Goal: Task Accomplishment & Management: Complete application form

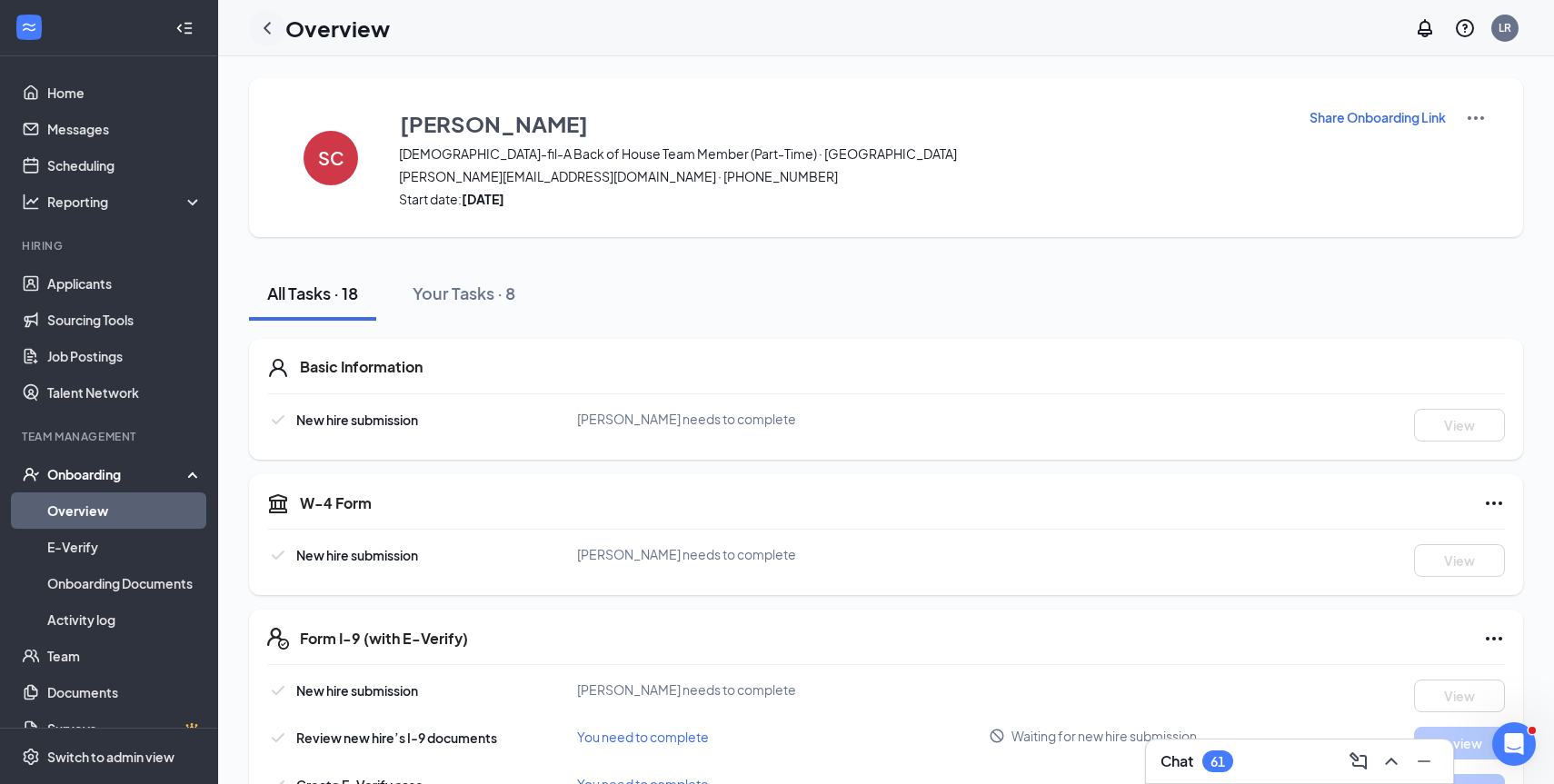
click at [267, 25] on icon "ChevronLeft" at bounding box center [268, 28] width 8 height 11
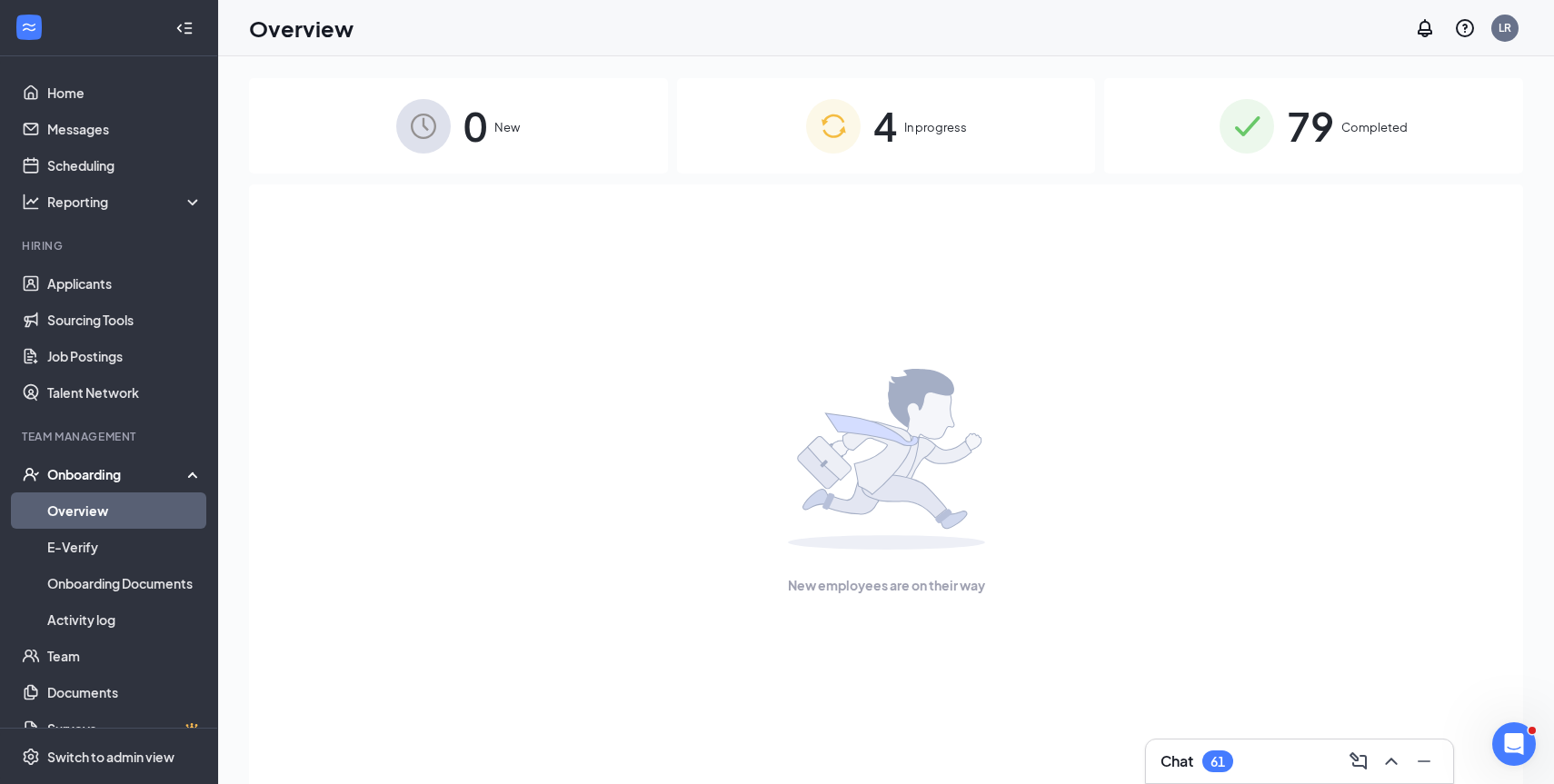
scroll to position [28, 0]
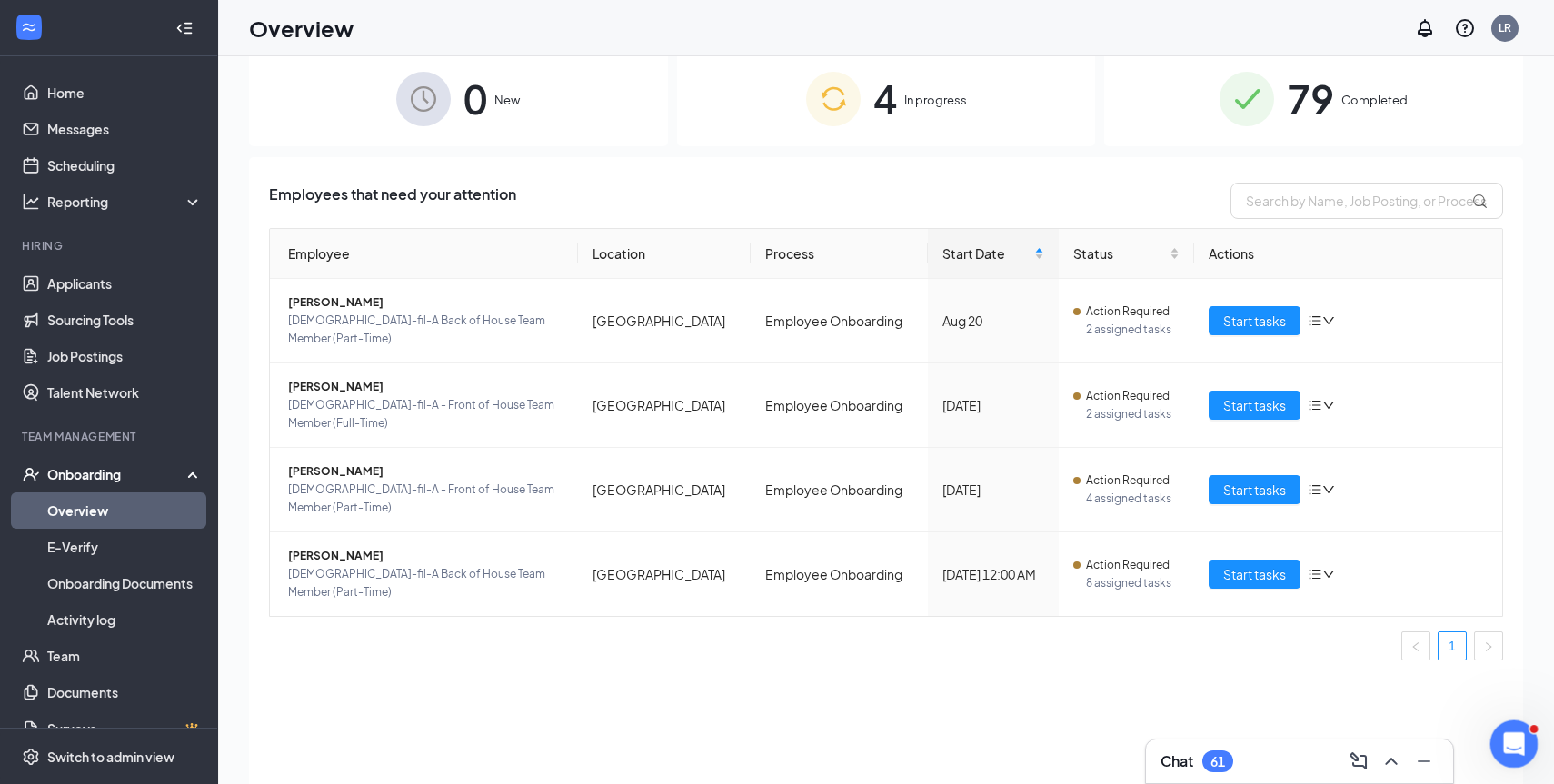
click at [1507, 735] on icon "Open Intercom Messenger" at bounding box center [1511, 741] width 30 height 30
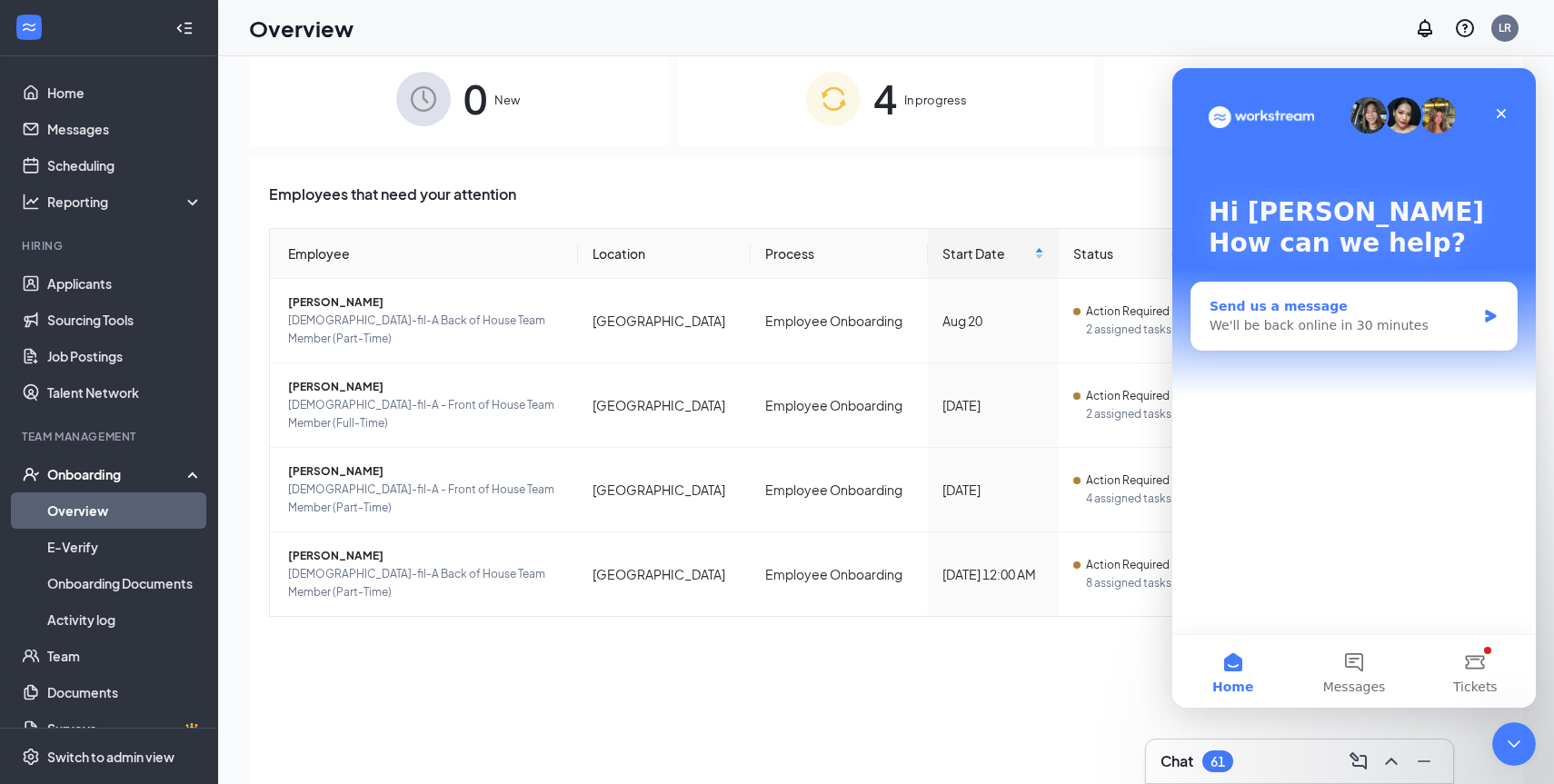
click at [1240, 332] on div "We'll be back online in 30 minutes" at bounding box center [1343, 326] width 267 height 19
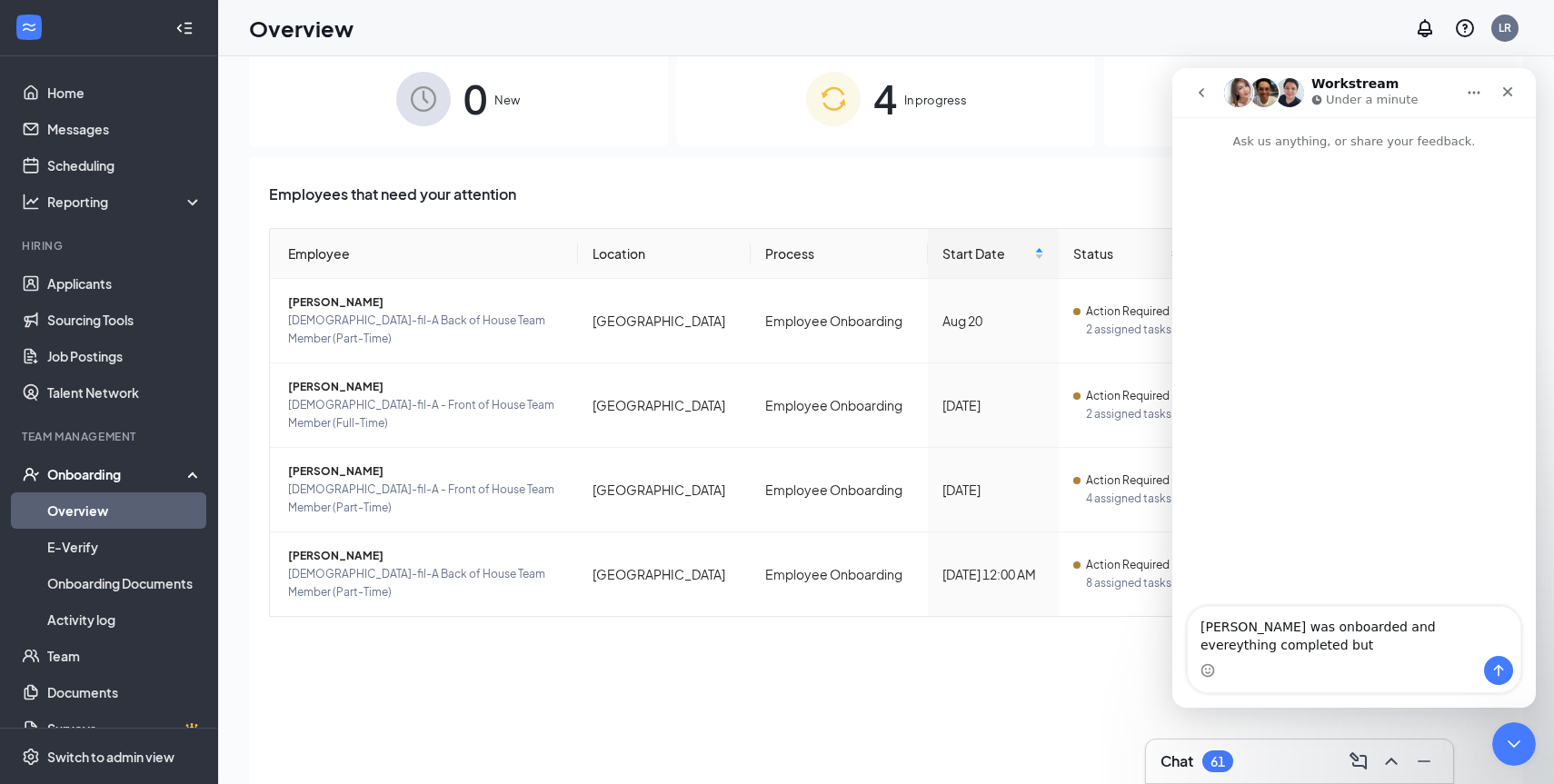
click at [1416, 627] on textarea "[PERSON_NAME] was onboarded and evereything completed but" at bounding box center [1354, 632] width 333 height 50
click at [1427, 631] on textarea "[PERSON_NAME] was onboarded and evereything completed but" at bounding box center [1354, 632] width 333 height 50
click at [1314, 650] on textarea "[PERSON_NAME] was onboarded and everything completed but" at bounding box center [1354, 632] width 333 height 50
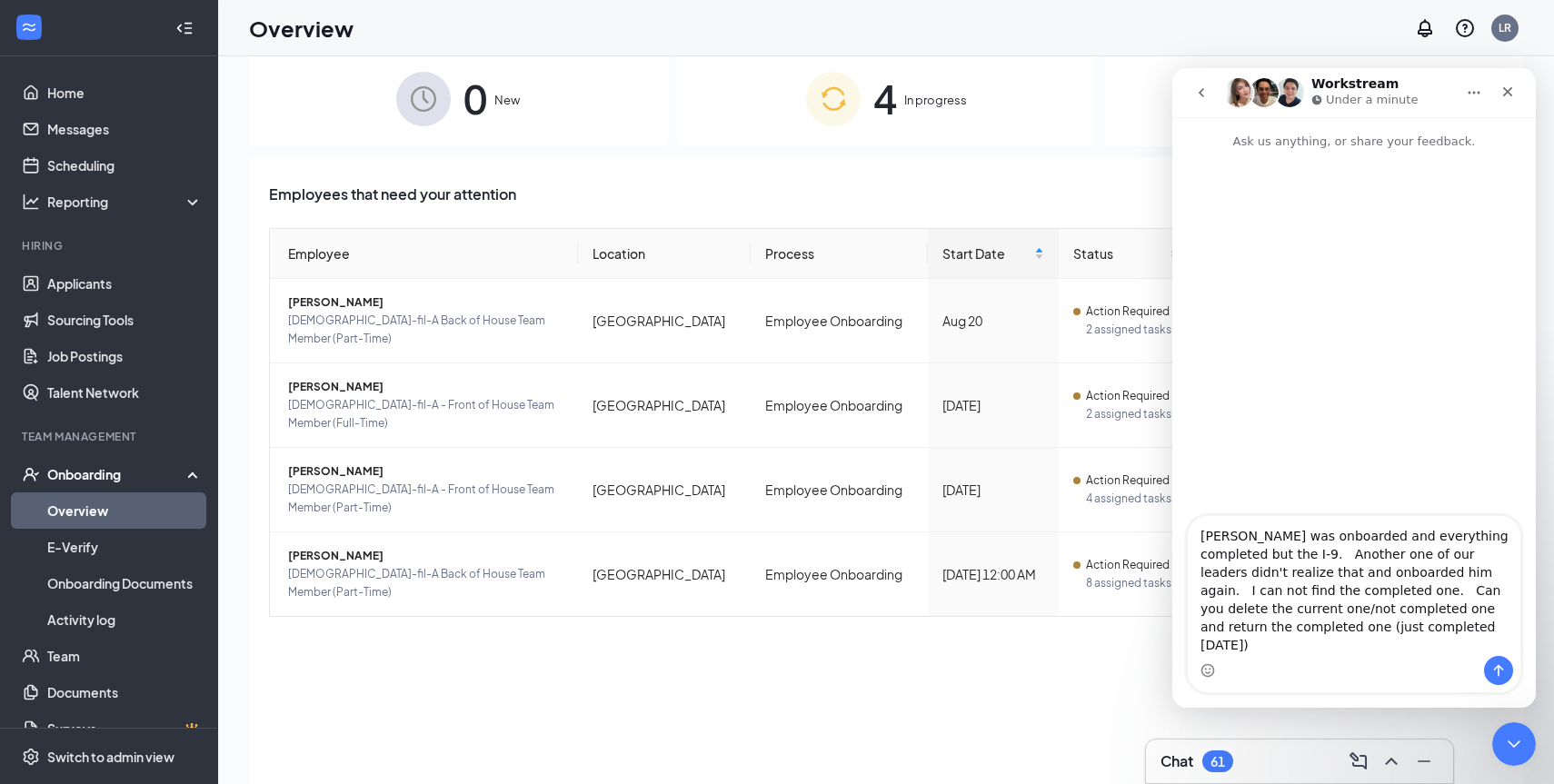
type textarea "[PERSON_NAME] was onboarded and everything completed but the I-9. Another one o…"
click at [1492, 668] on icon "Send a message…" at bounding box center [1499, 670] width 14 height 14
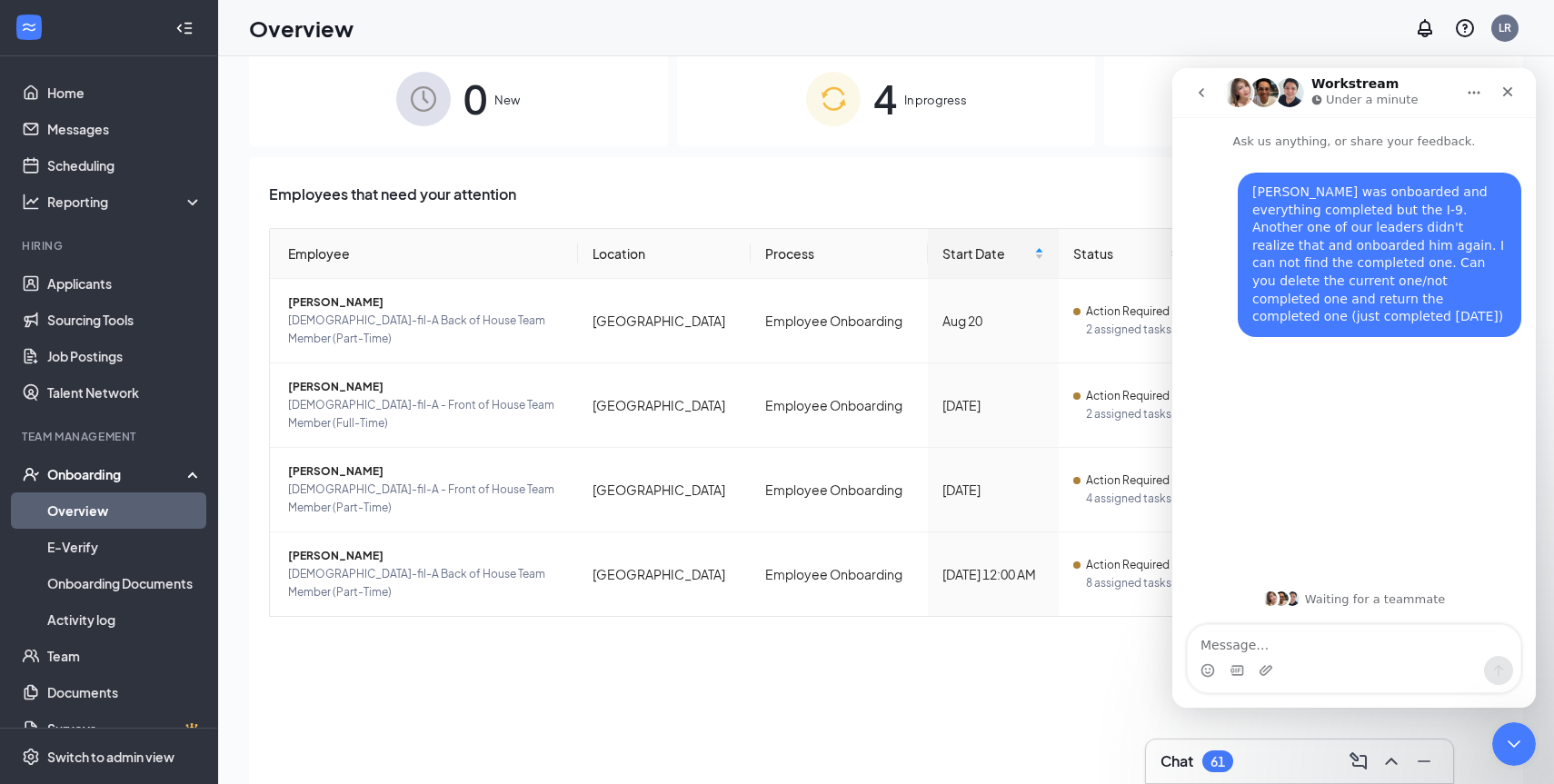
click at [1140, 105] on div "79 Completed" at bounding box center [1314, 98] width 419 height 95
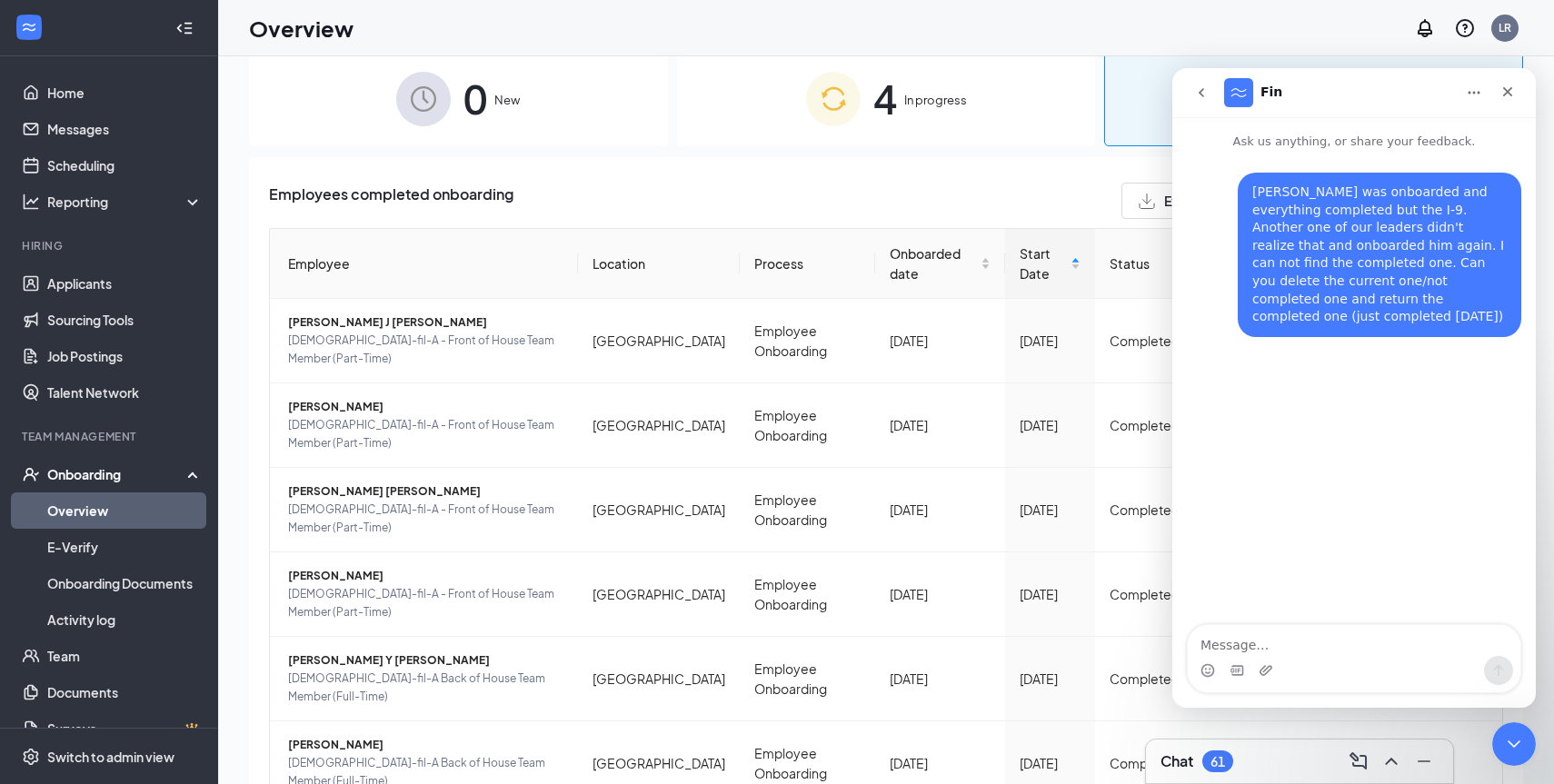
click at [1201, 95] on icon "go back" at bounding box center [1201, 92] width 14 height 14
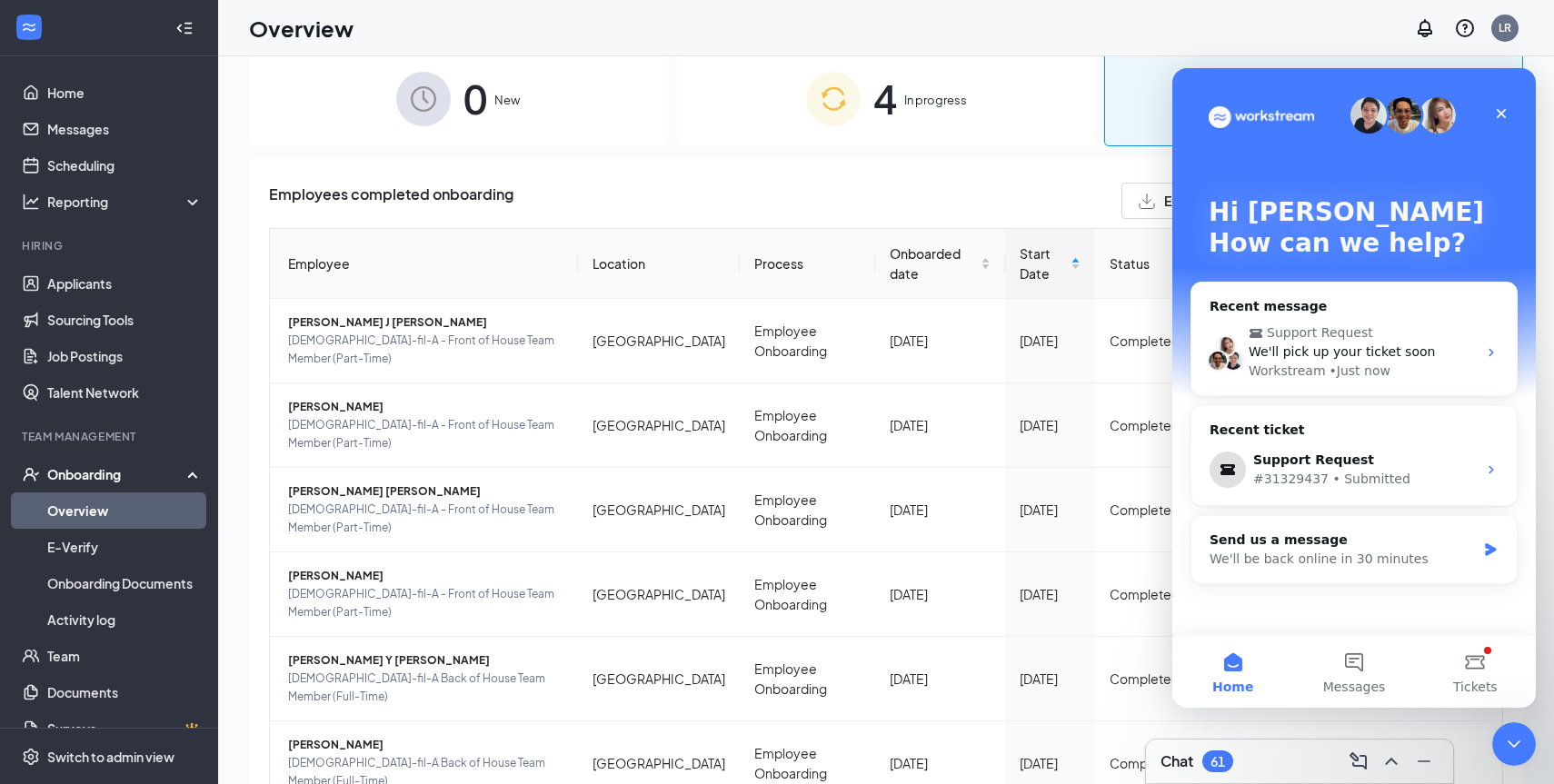
click at [83, 511] on link "Overview" at bounding box center [125, 511] width 155 height 36
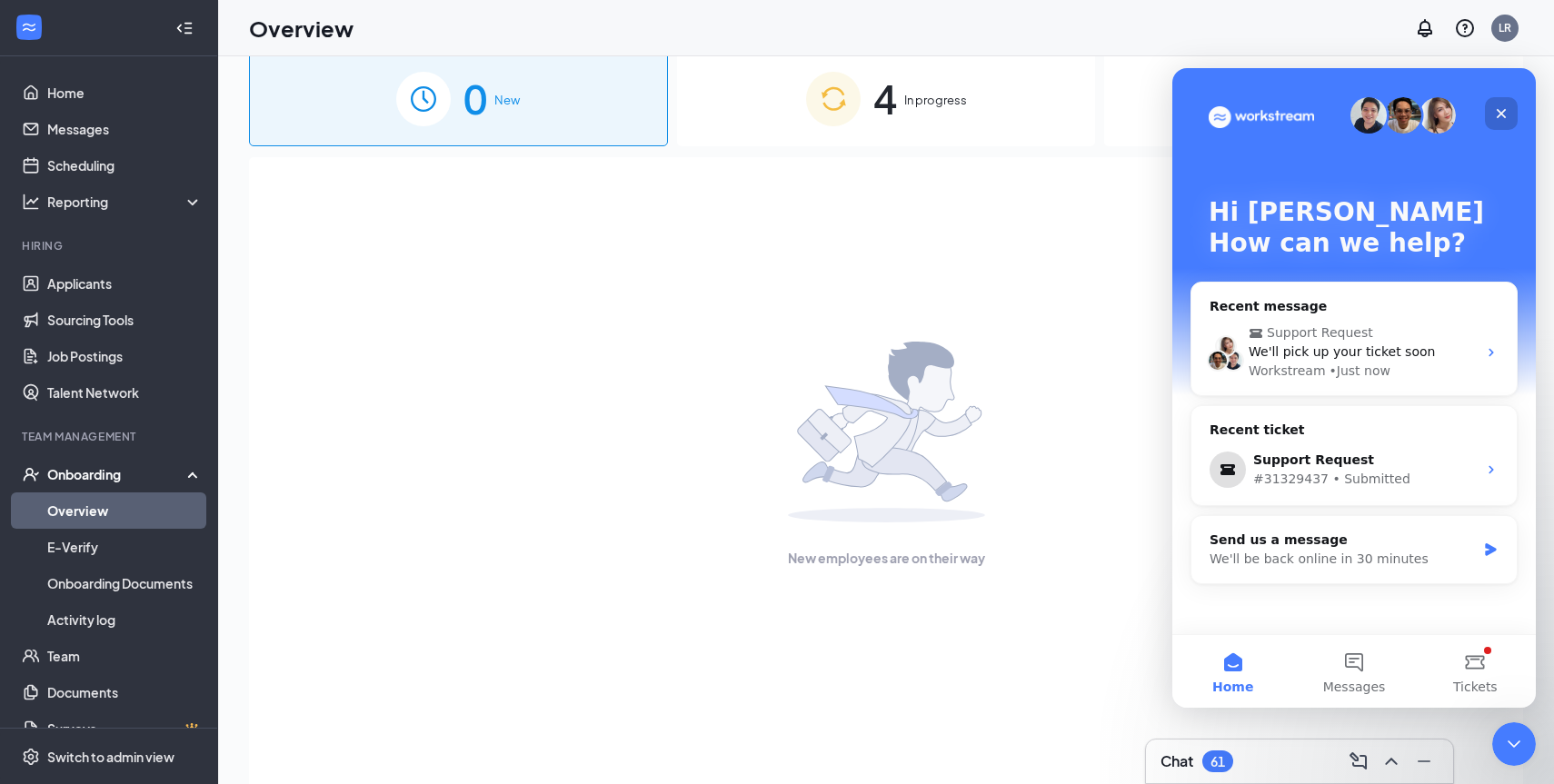
click at [1505, 111] on icon "Close" at bounding box center [1501, 113] width 14 height 14
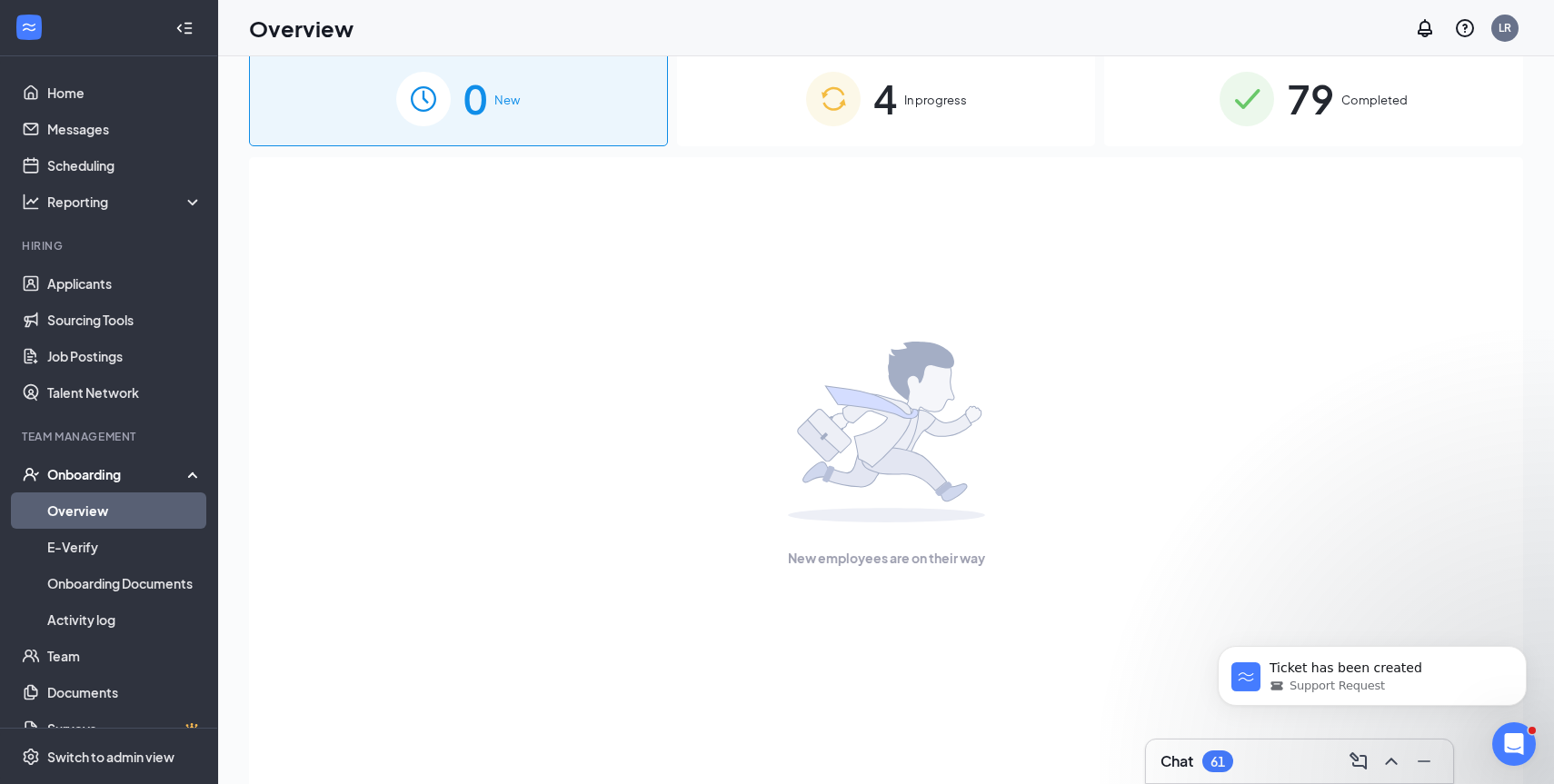
click at [990, 113] on div "4 In progress" at bounding box center [887, 98] width 419 height 95
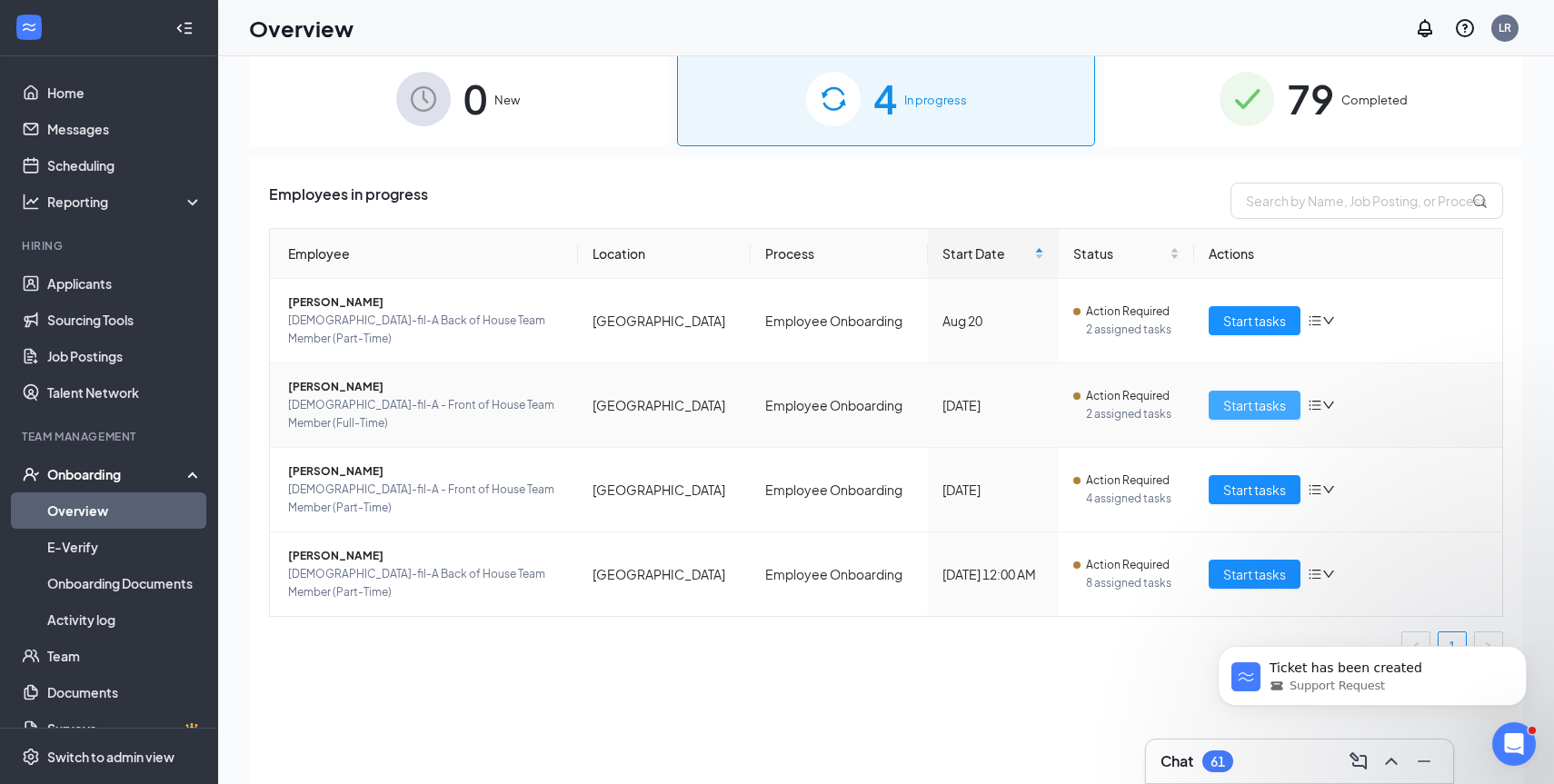
click at [1247, 395] on span "Start tasks" at bounding box center [1255, 405] width 63 height 20
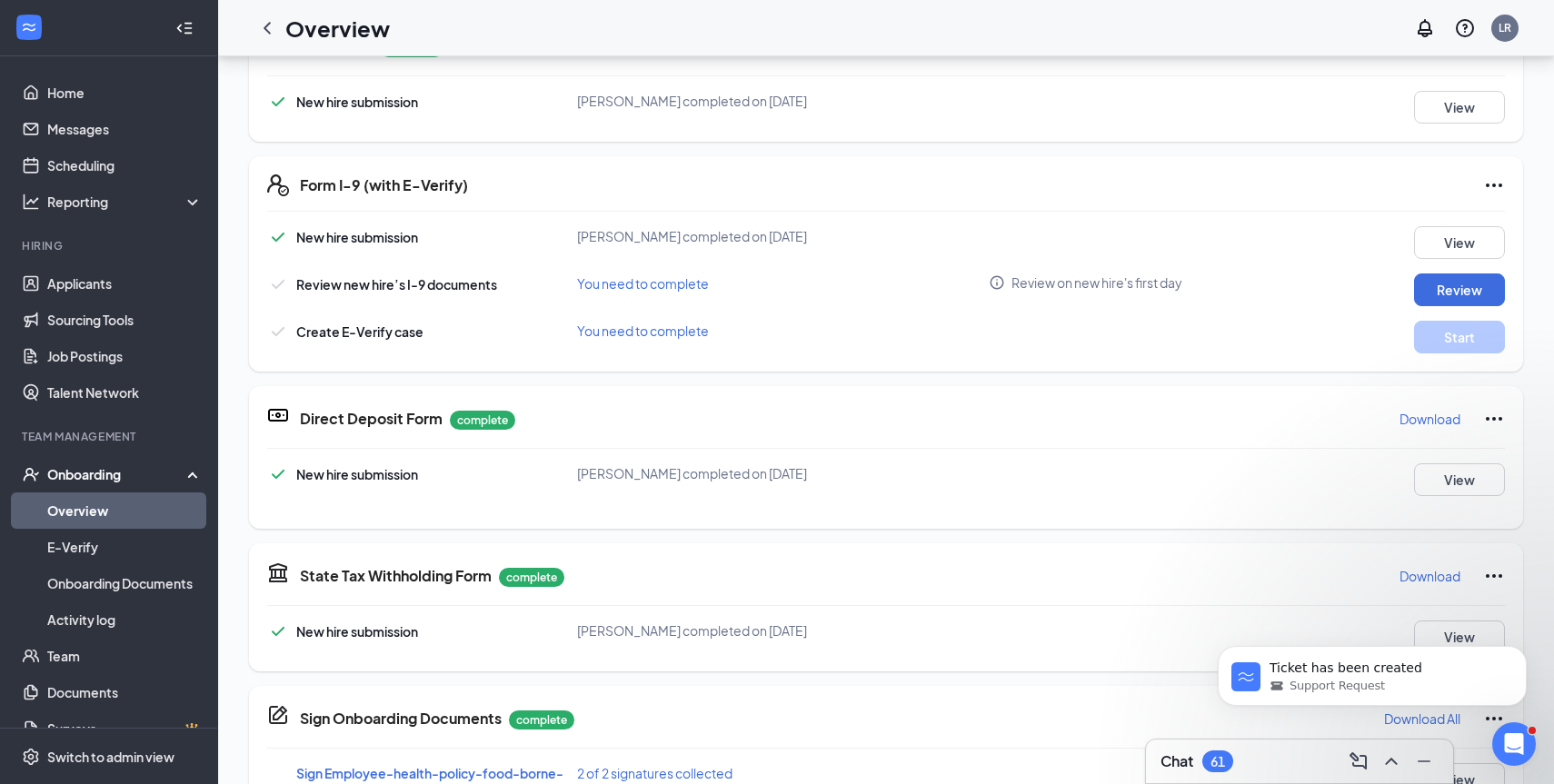
scroll to position [348, 0]
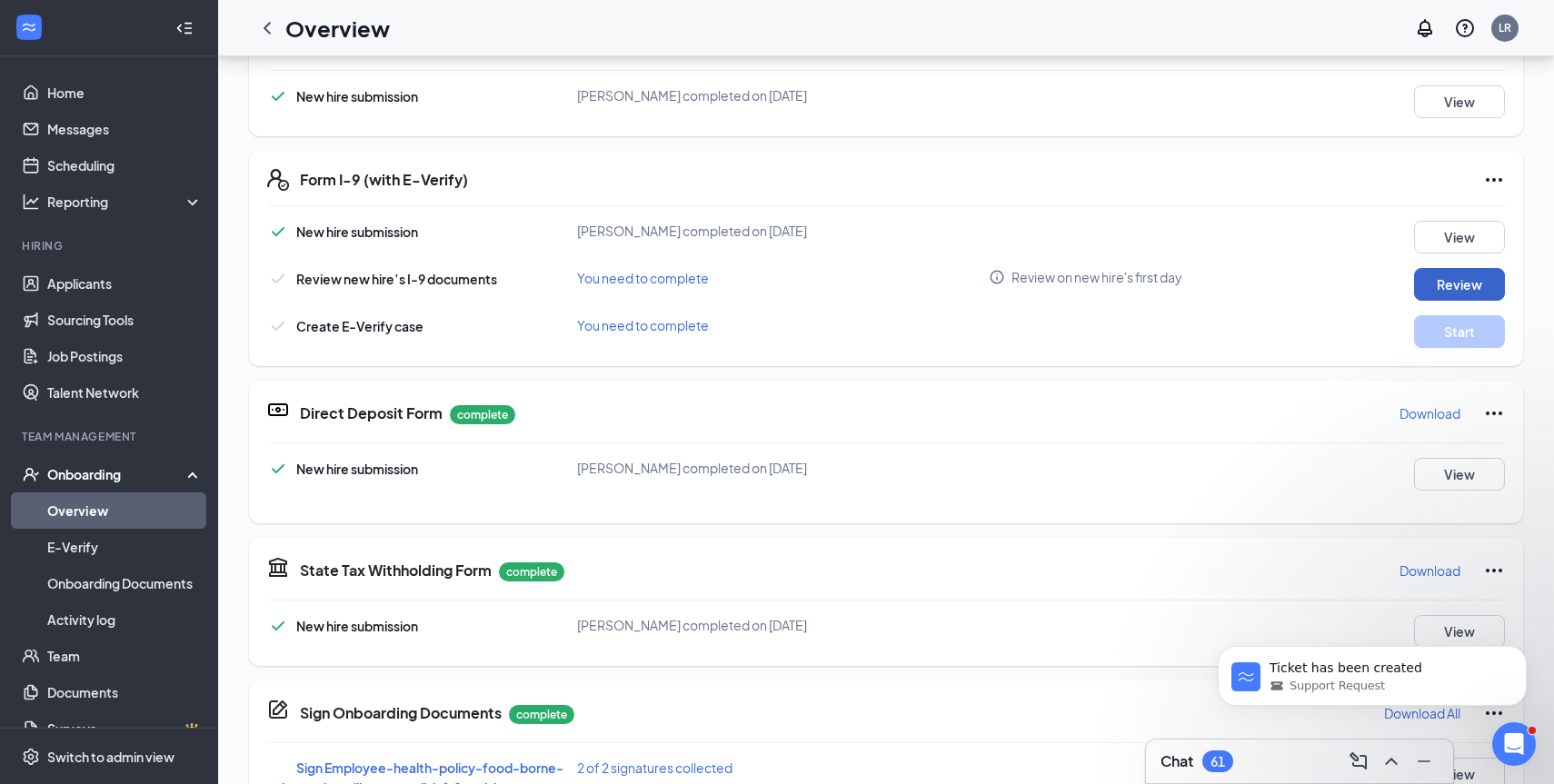
click at [1449, 279] on button "Review" at bounding box center [1460, 284] width 91 height 32
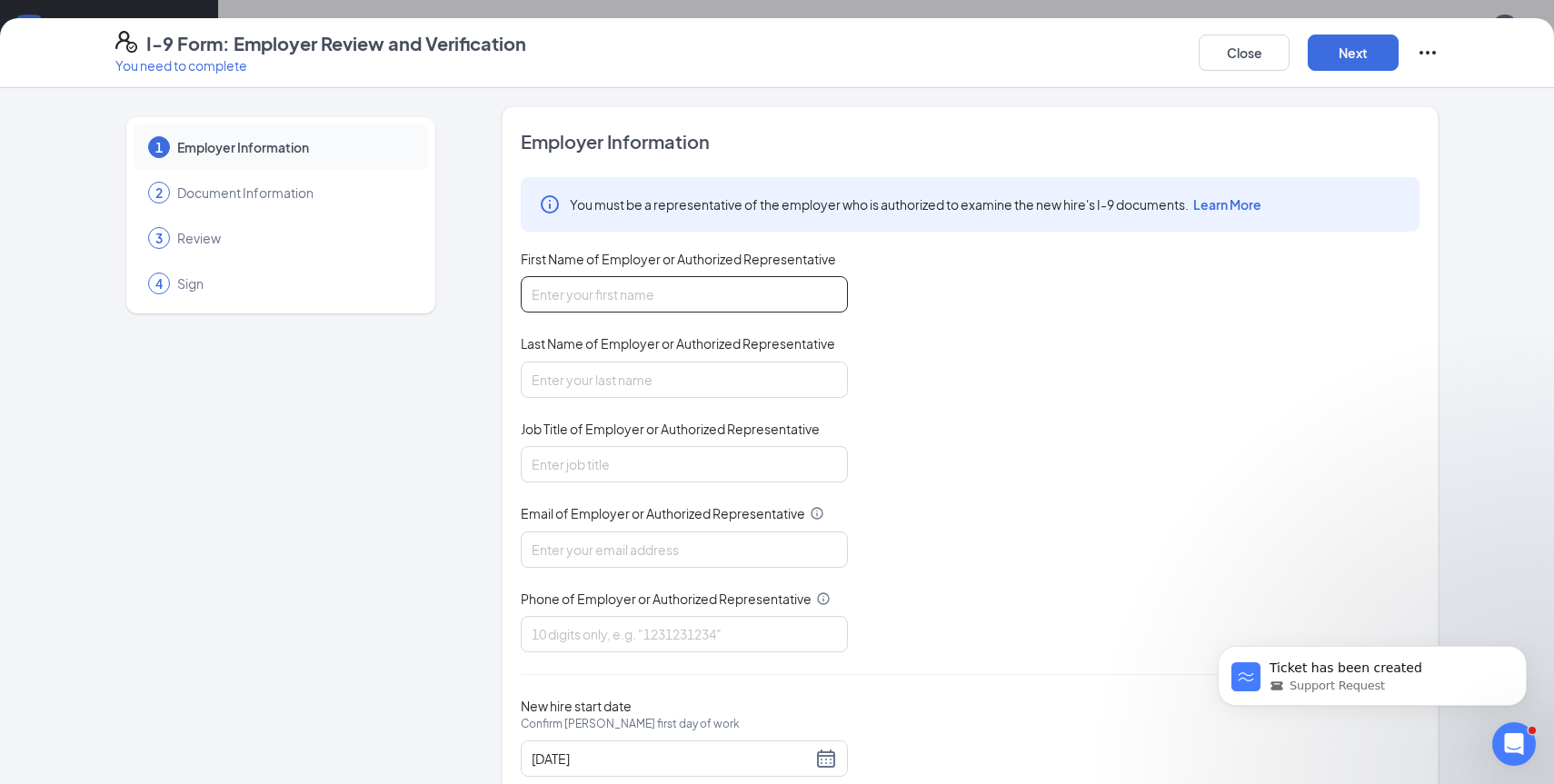
click at [778, 290] on input "First Name of Employer or Authorized Representative" at bounding box center [684, 294] width 327 height 36
type input "[PERSON_NAME]"
type input "[EMAIL_ADDRESS][DOMAIN_NAME]"
type input "9194179335"
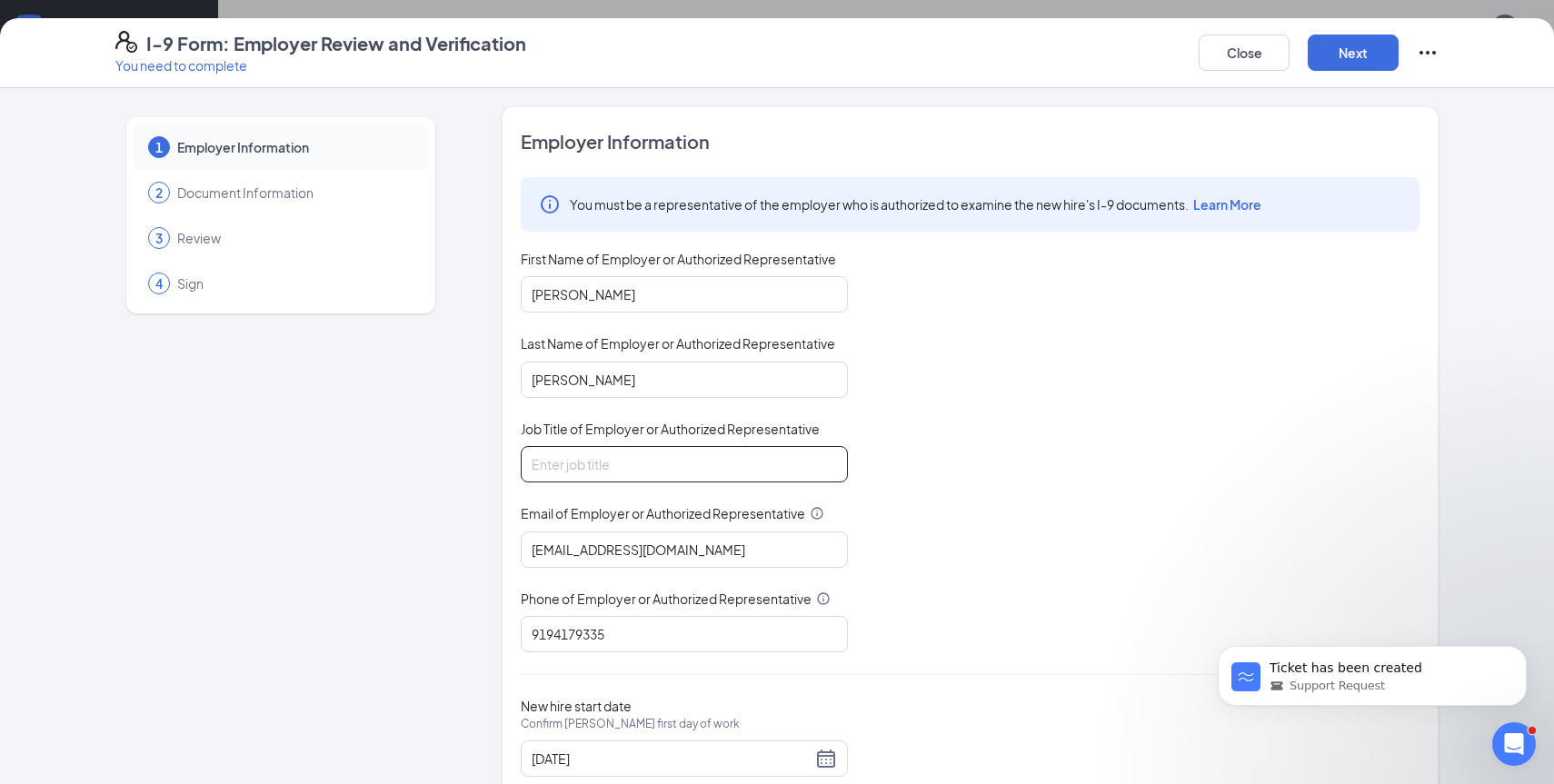
click at [676, 458] on input "Job Title of Employer or Authorized Representative" at bounding box center [684, 464] width 327 height 36
click at [675, 468] on input "Job Title of Employer or Authorized Representative" at bounding box center [684, 464] width 327 height 36
type input "Orientation Director"
click at [680, 557] on input "[EMAIL_ADDRESS][DOMAIN_NAME]" at bounding box center [684, 550] width 327 height 36
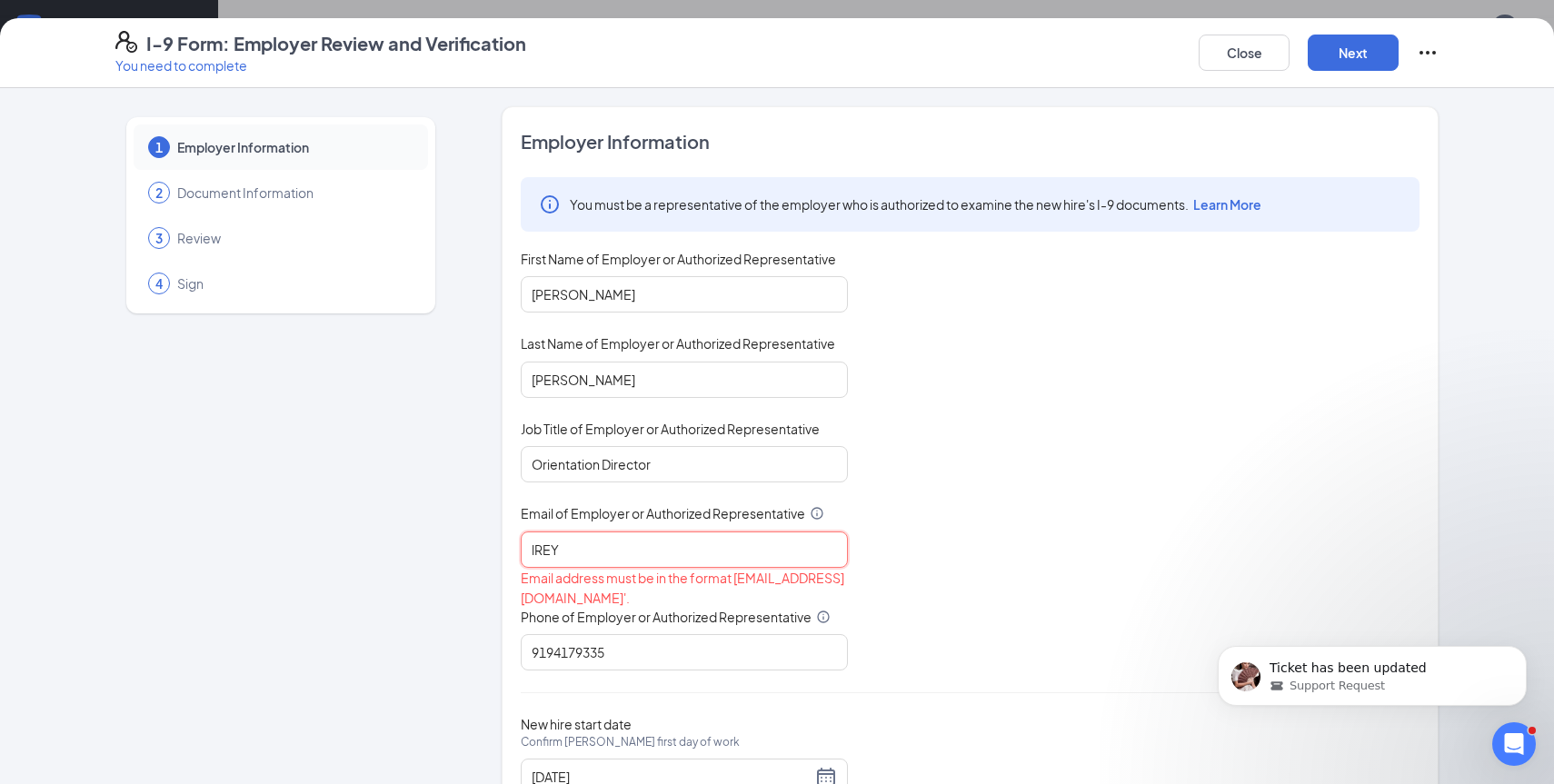
type input "[EMAIL_ADDRESS][DOMAIN_NAME]"
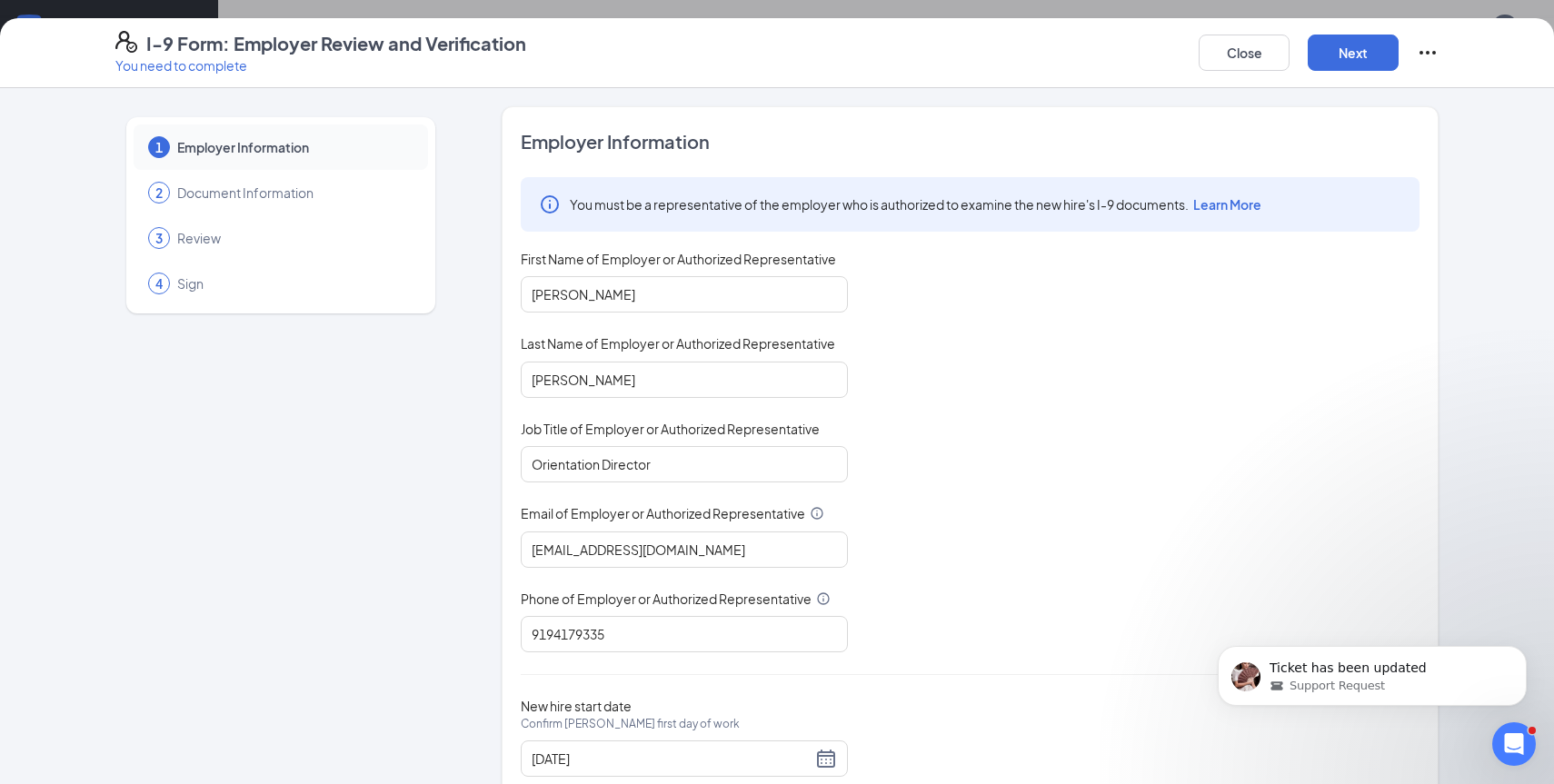
click at [663, 659] on div "Employer Information You must be a representative of the employer who is author…" at bounding box center [971, 463] width 899 height 670
click at [624, 634] on input "9194179335" at bounding box center [684, 634] width 327 height 36
type input "91962"
click at [820, 759] on div "[DATE]" at bounding box center [684, 758] width 306 height 22
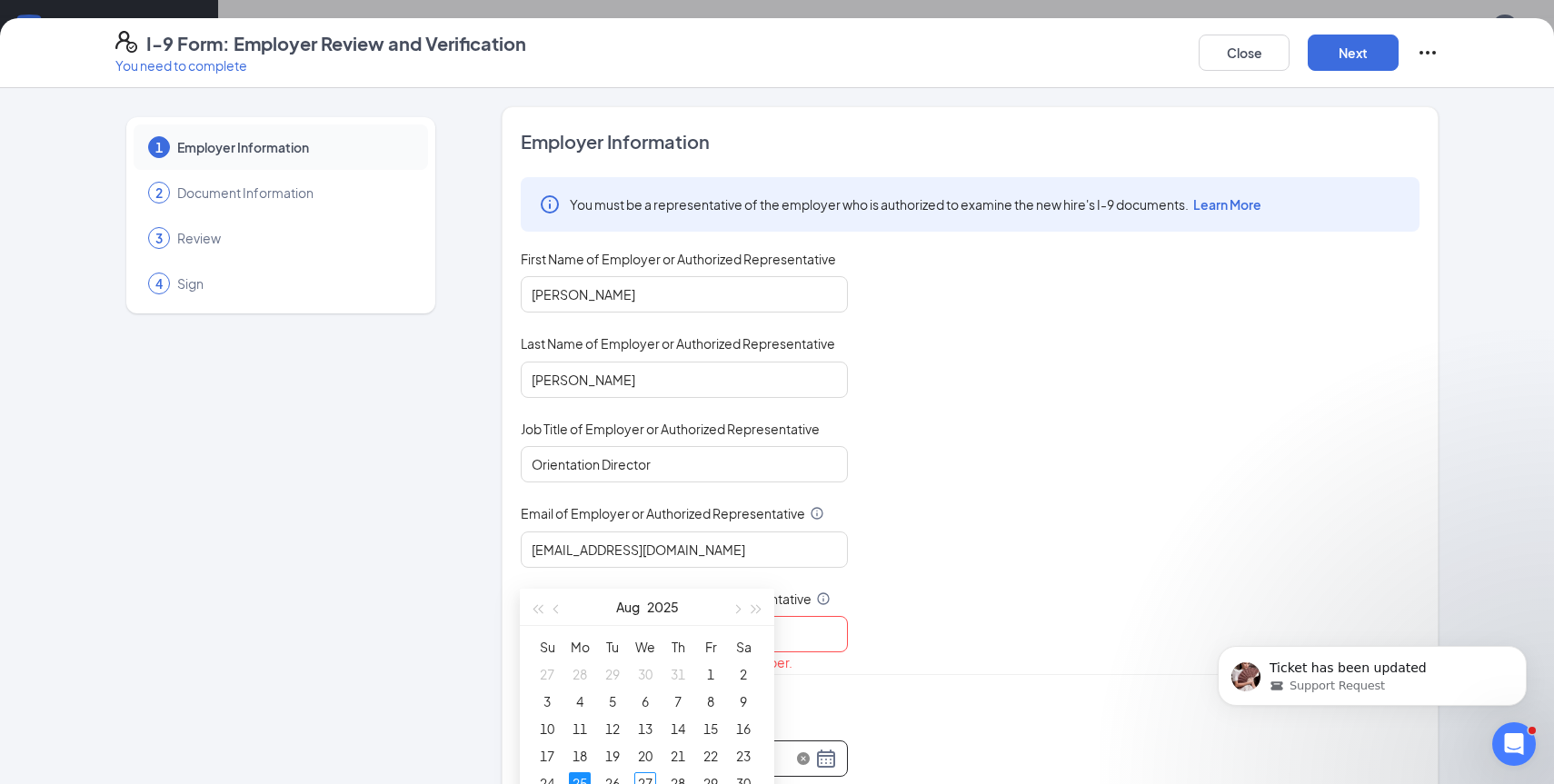
scroll to position [544, 0]
type input "[DATE]"
click at [646, 772] on div "27" at bounding box center [645, 777] width 22 height 22
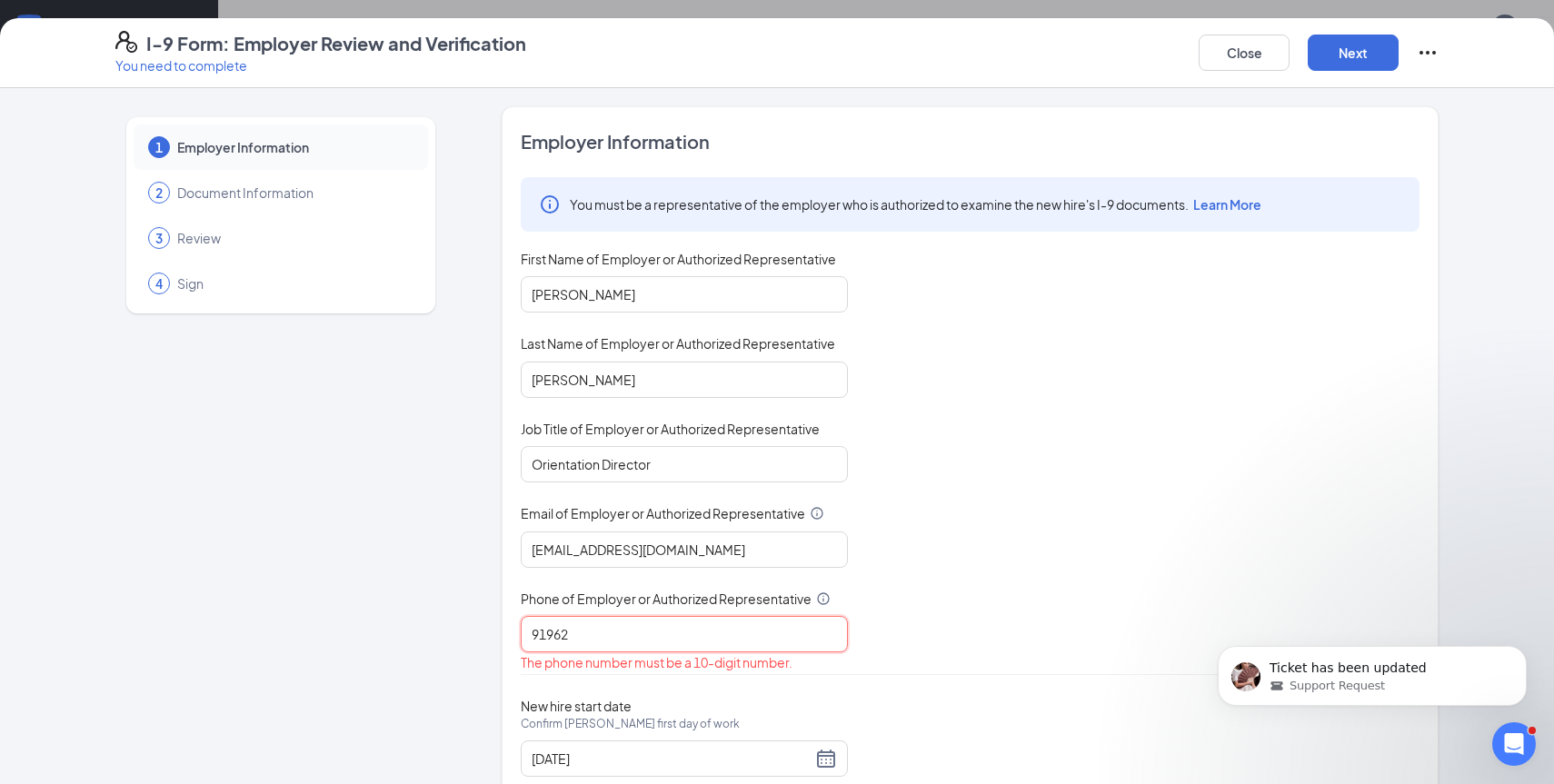
click at [636, 629] on input "91962" at bounding box center [684, 634] width 327 height 36
type input "9196200897"
click at [1363, 57] on button "Next" at bounding box center [1353, 52] width 91 height 36
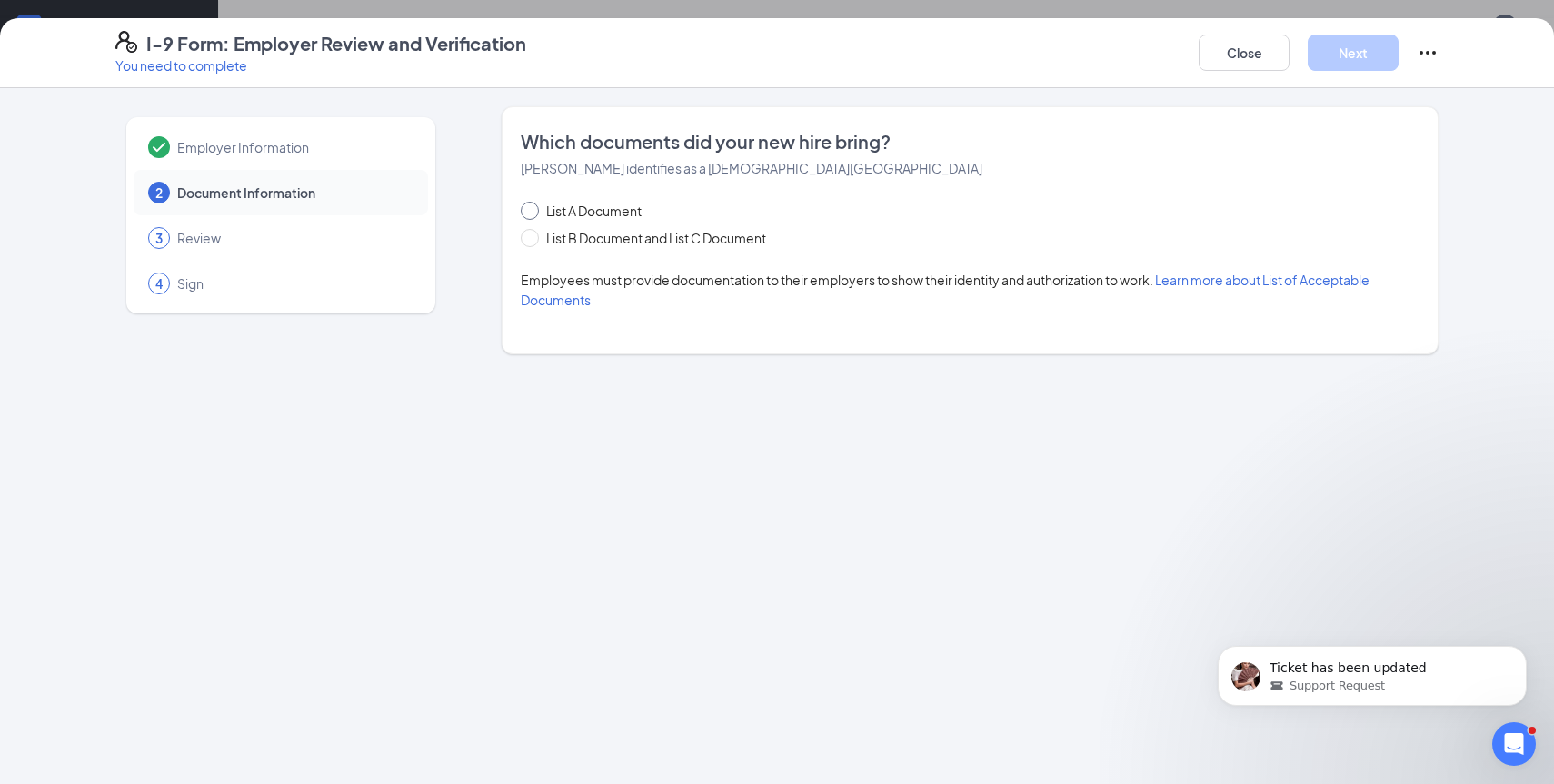
click at [532, 209] on input "List A Document" at bounding box center [527, 208] width 12 height 12
radio input "true"
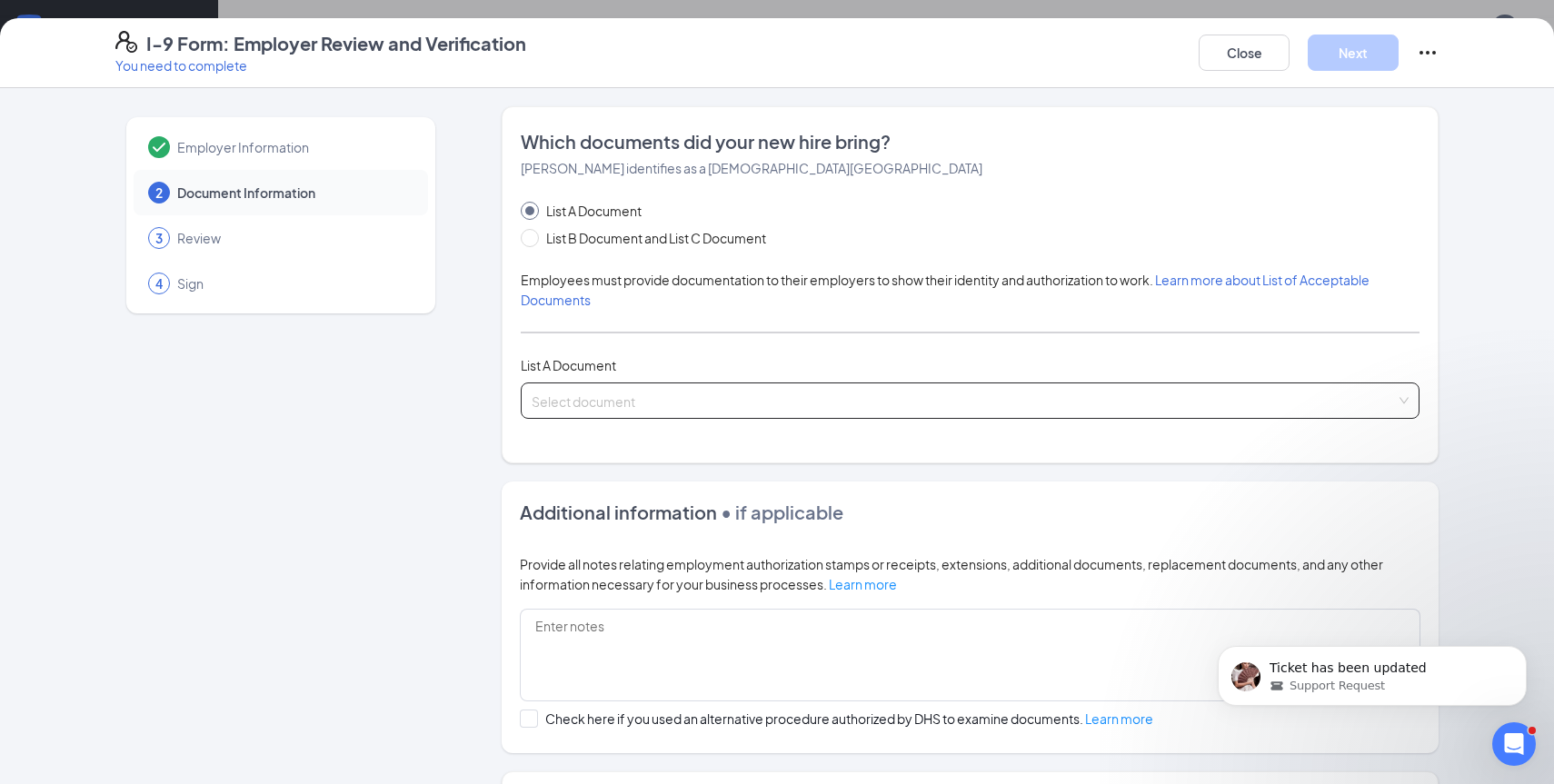
click at [602, 406] on input "search" at bounding box center [963, 397] width 864 height 28
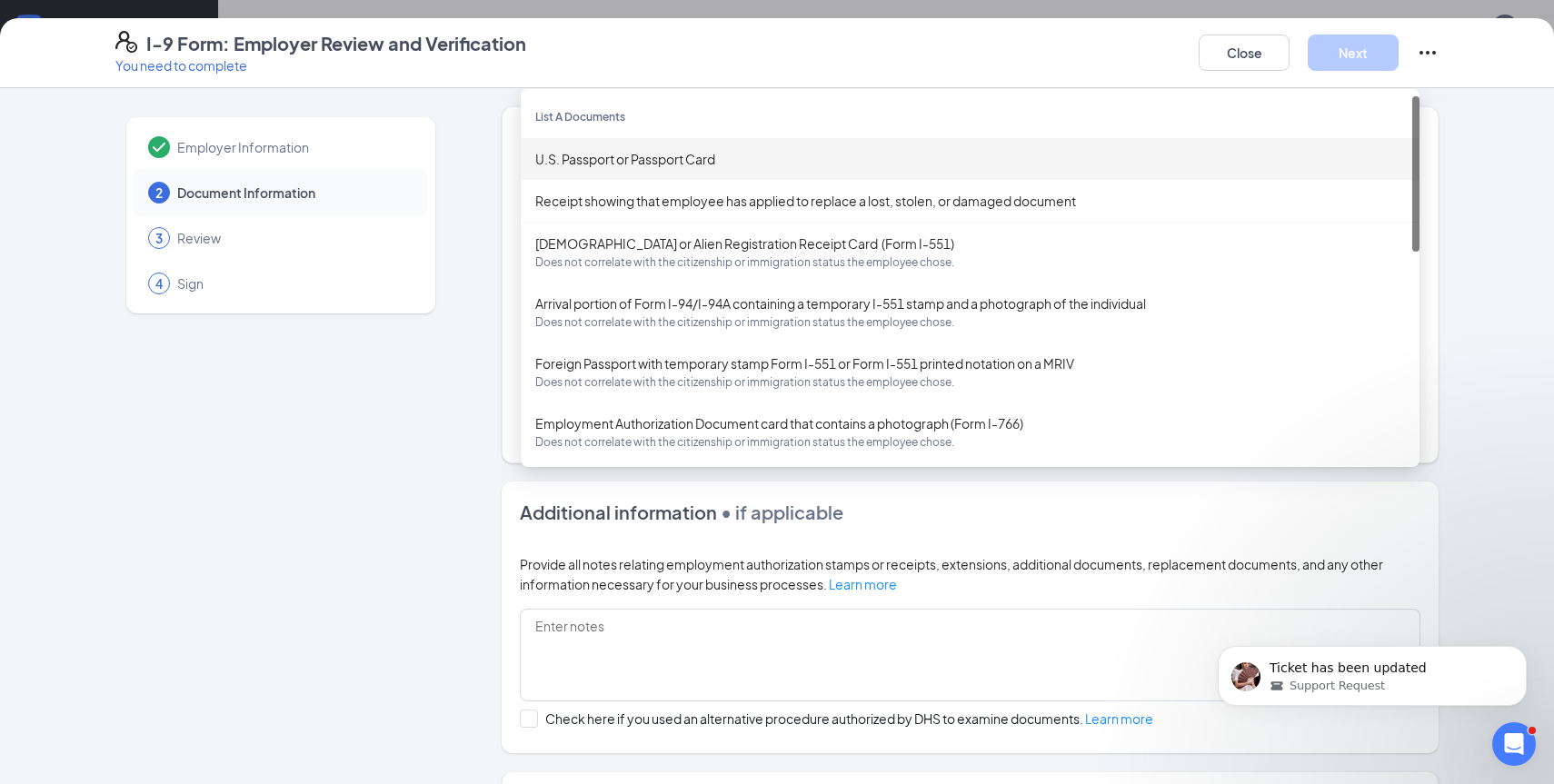
click at [629, 157] on div "U.S. Passport or Passport Card" at bounding box center [970, 158] width 870 height 20
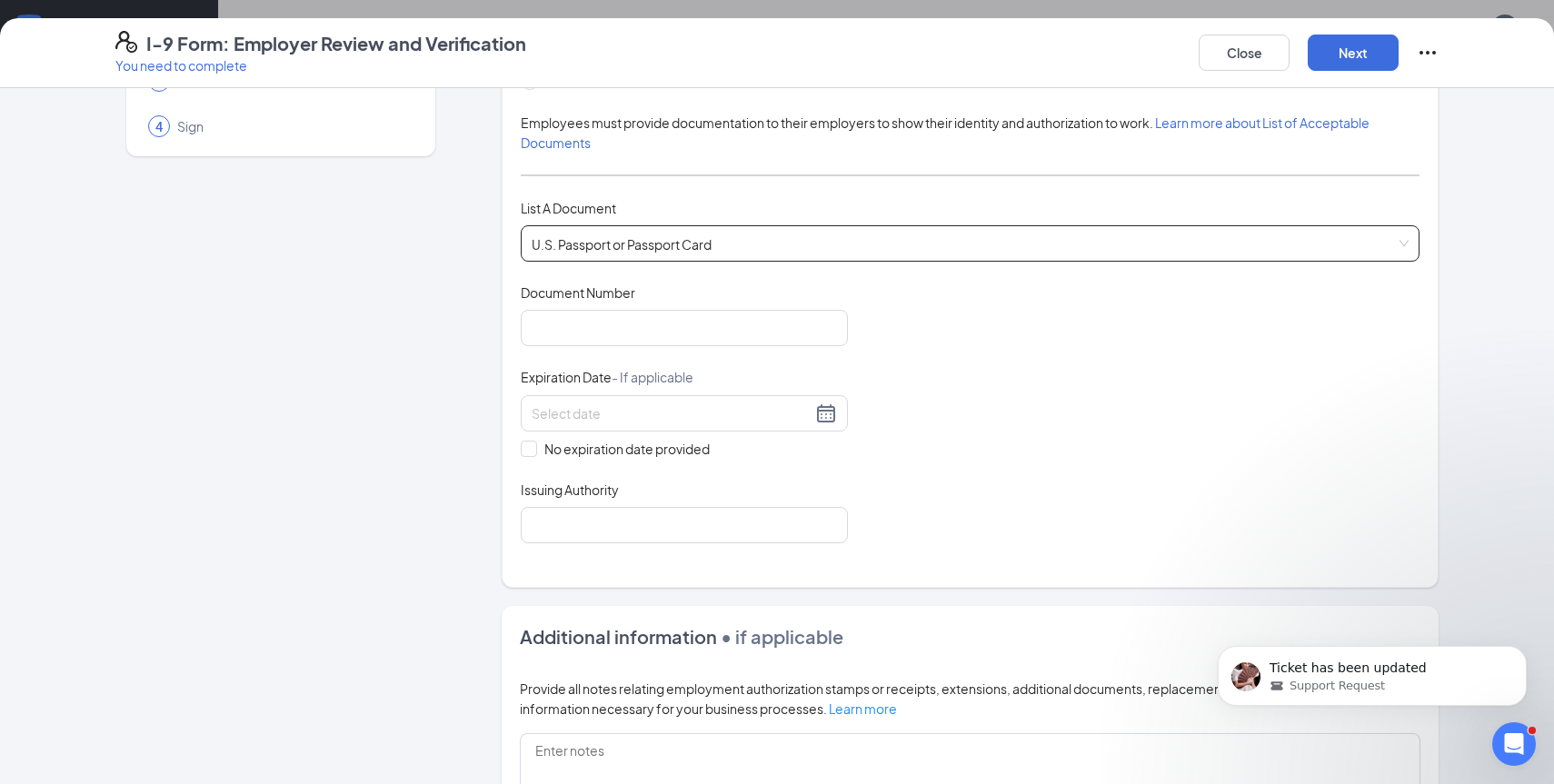
scroll to position [169, 0]
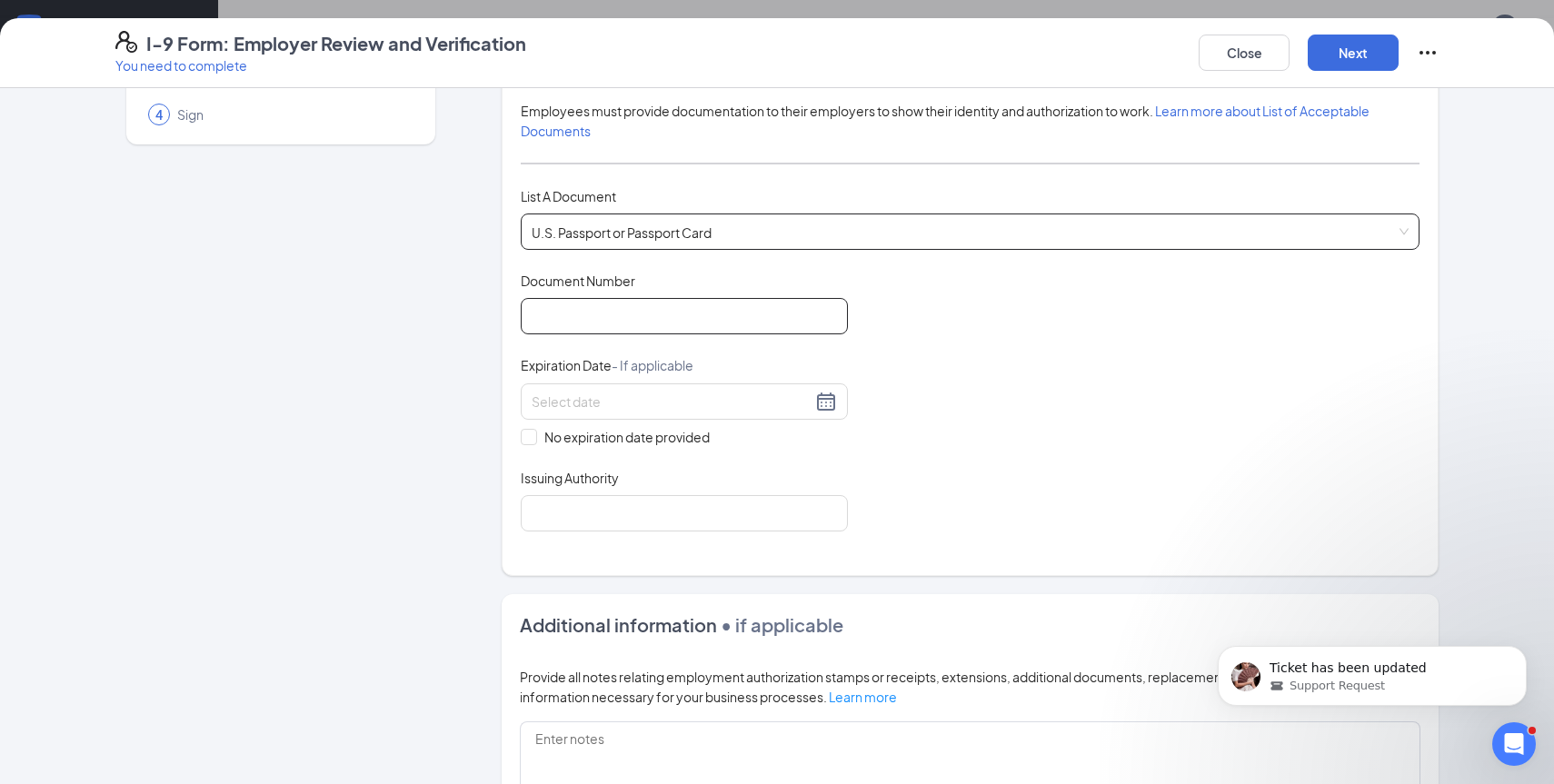
click at [660, 307] on input "Document Number" at bounding box center [684, 316] width 327 height 36
type input "A53881369"
click at [564, 399] on input at bounding box center [672, 401] width 280 height 20
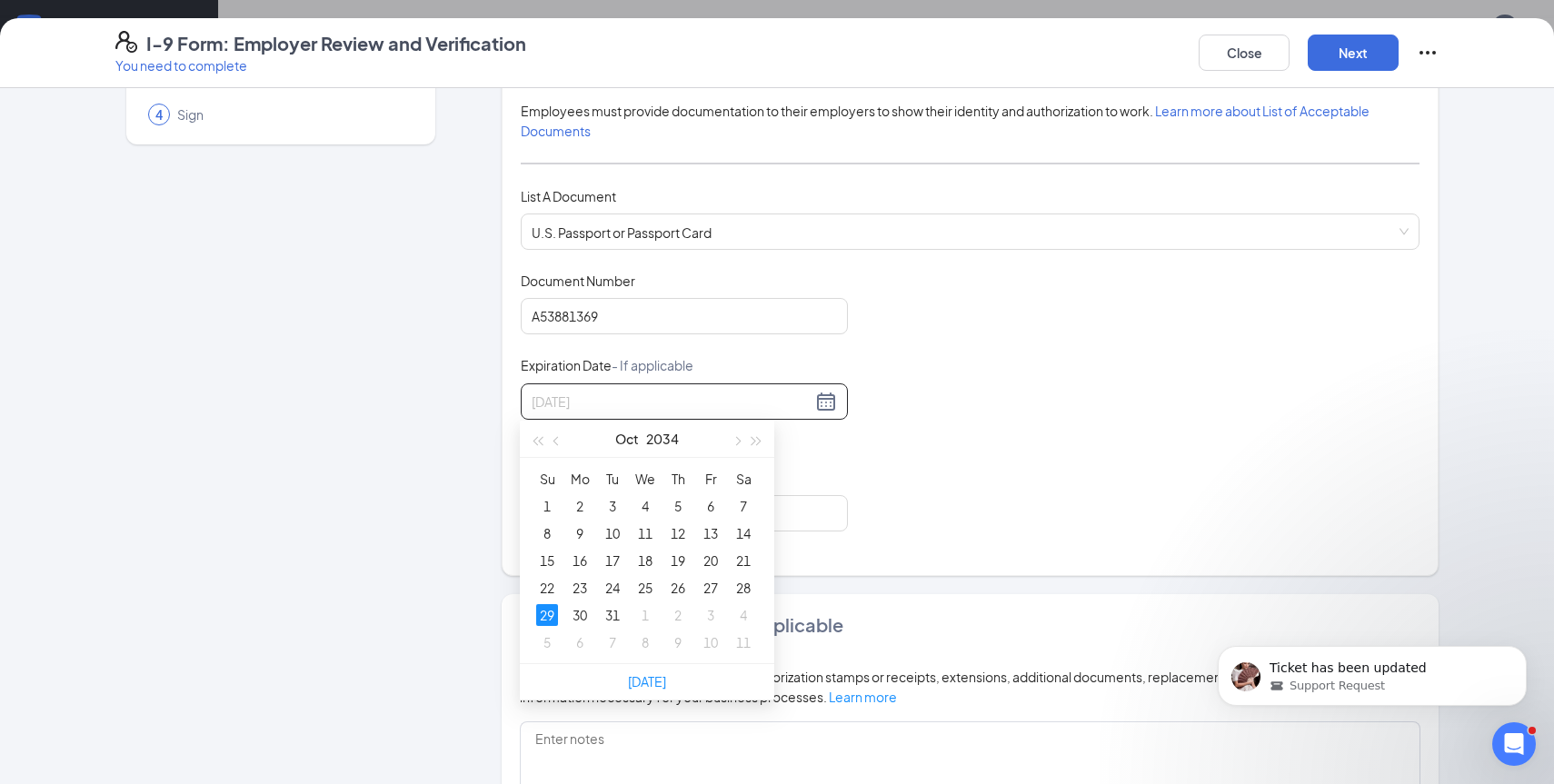
click at [550, 613] on div "29" at bounding box center [547, 614] width 22 height 22
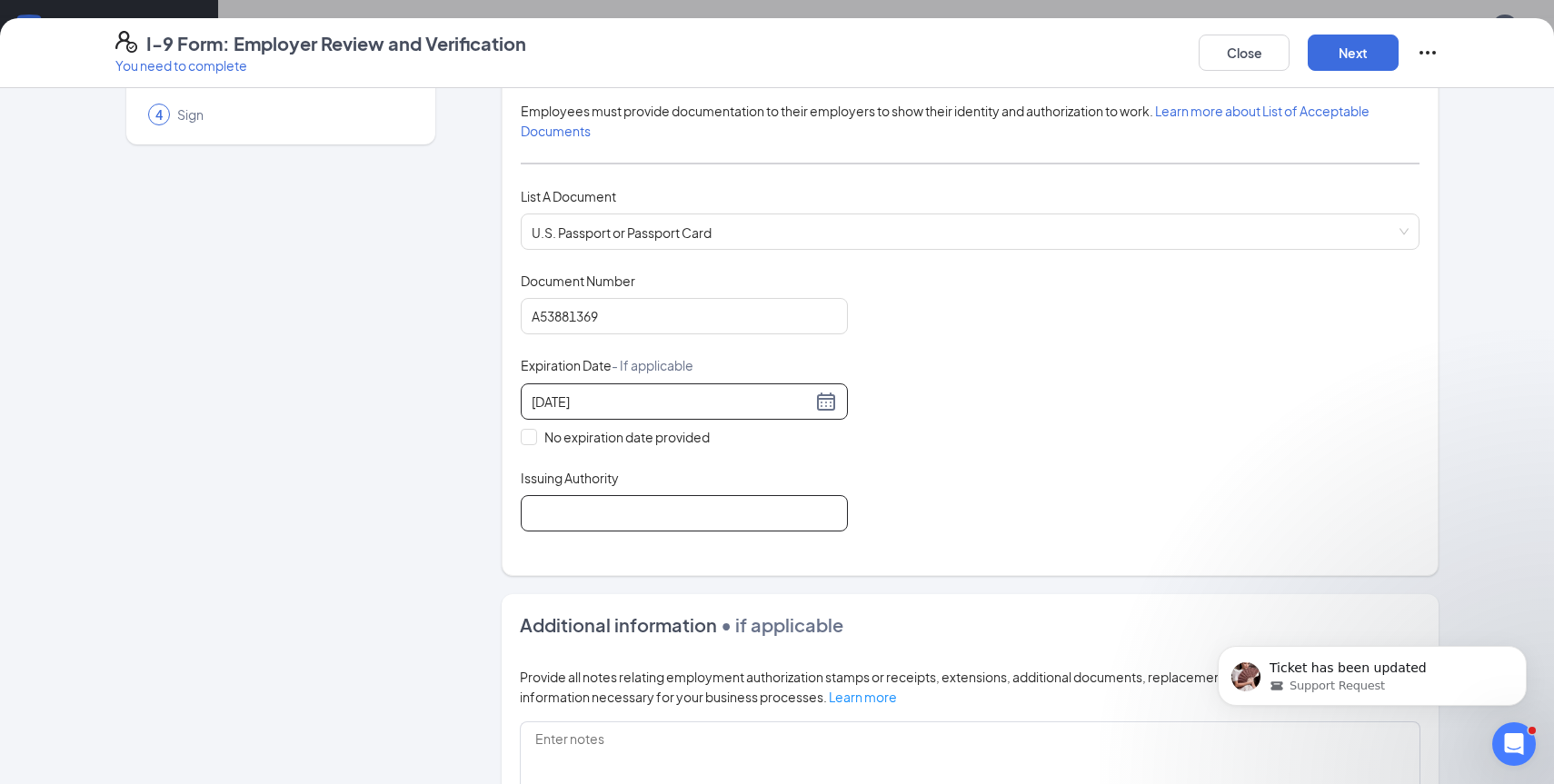
type input "[DATE]"
click at [698, 513] on input "Issuing Authority" at bounding box center [684, 513] width 327 height 36
type input "[GEOGRAPHIC_DATA]"
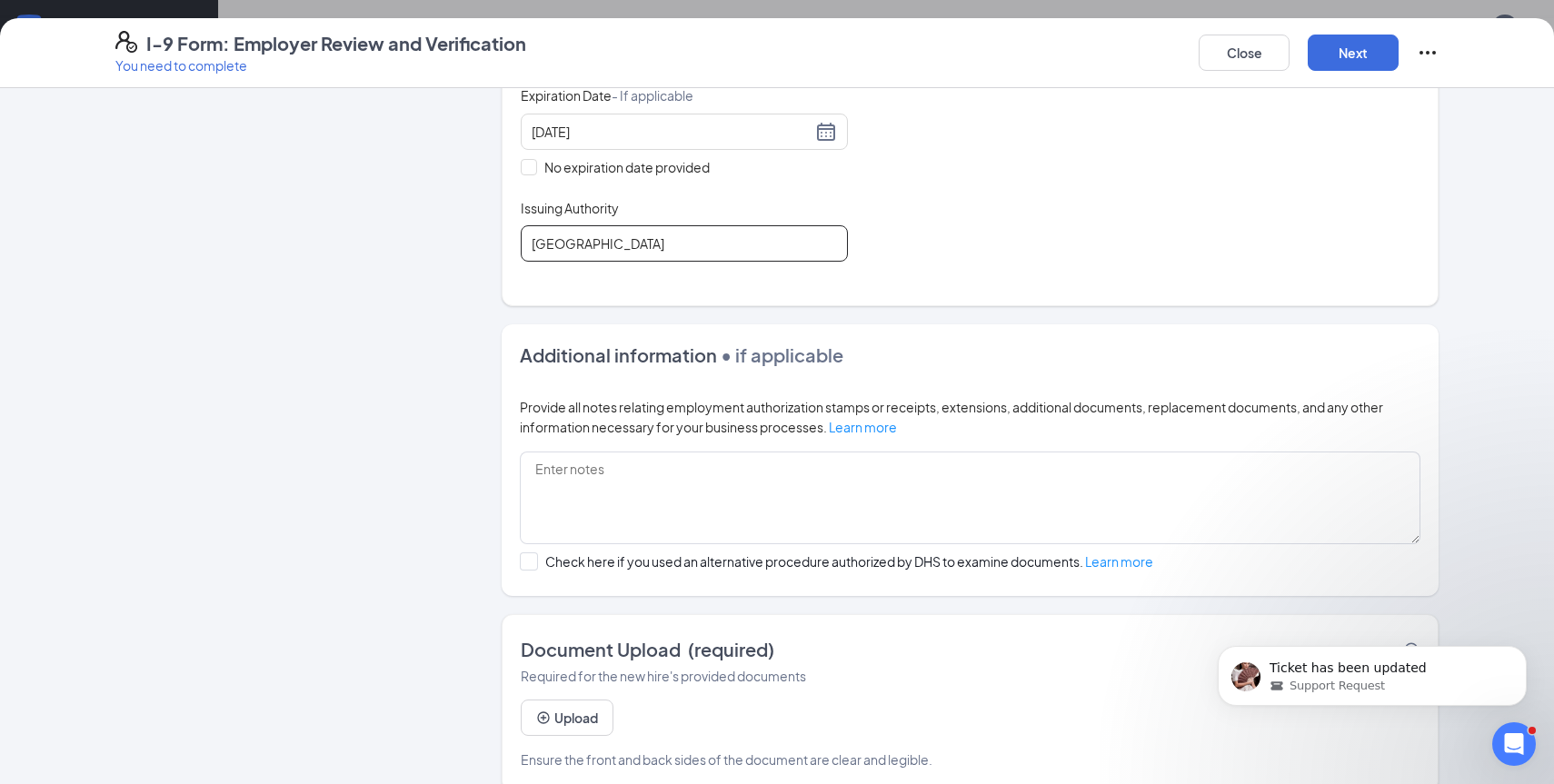
scroll to position [464, 0]
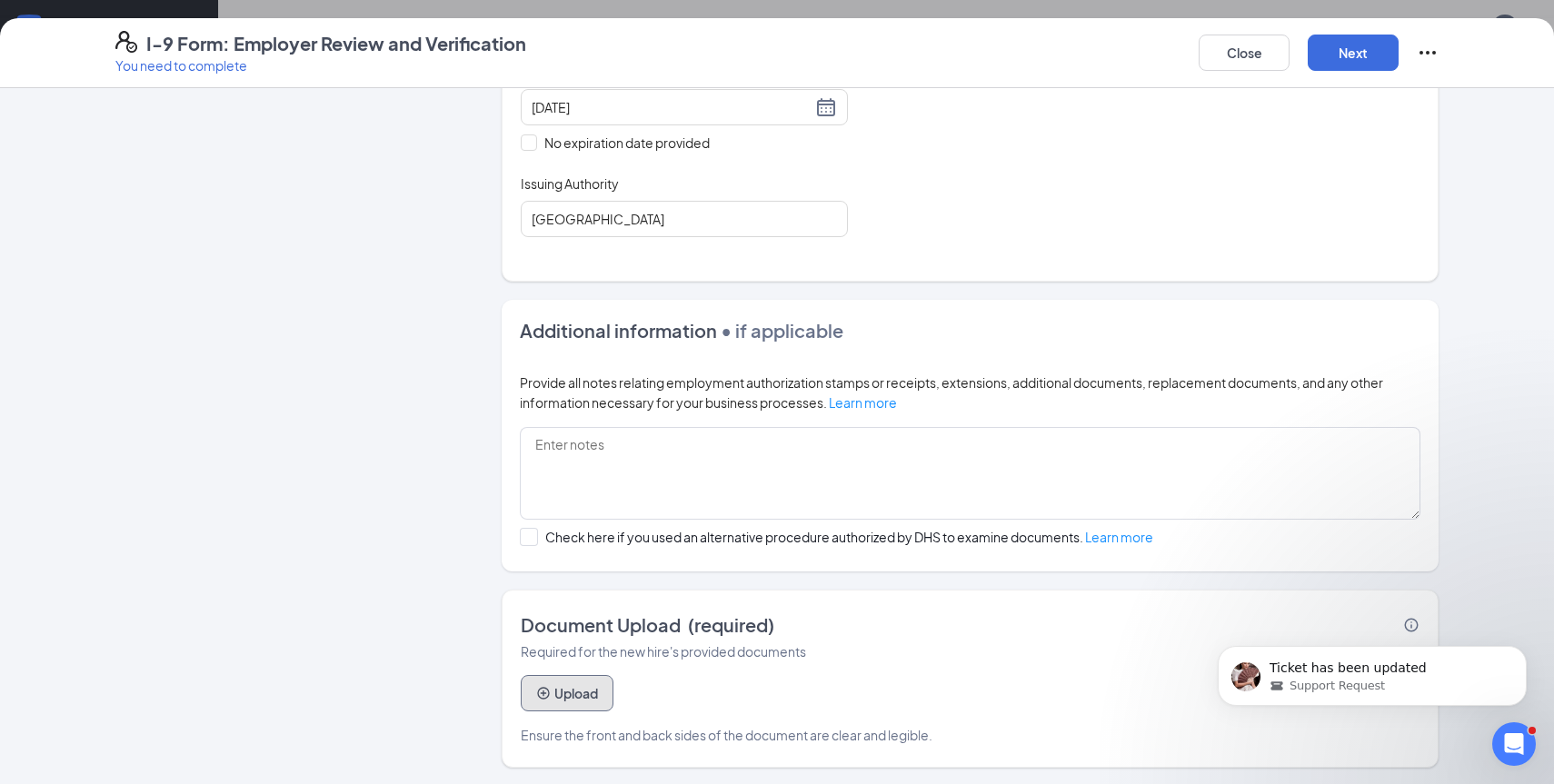
click at [563, 695] on button "Upload" at bounding box center [567, 694] width 92 height 36
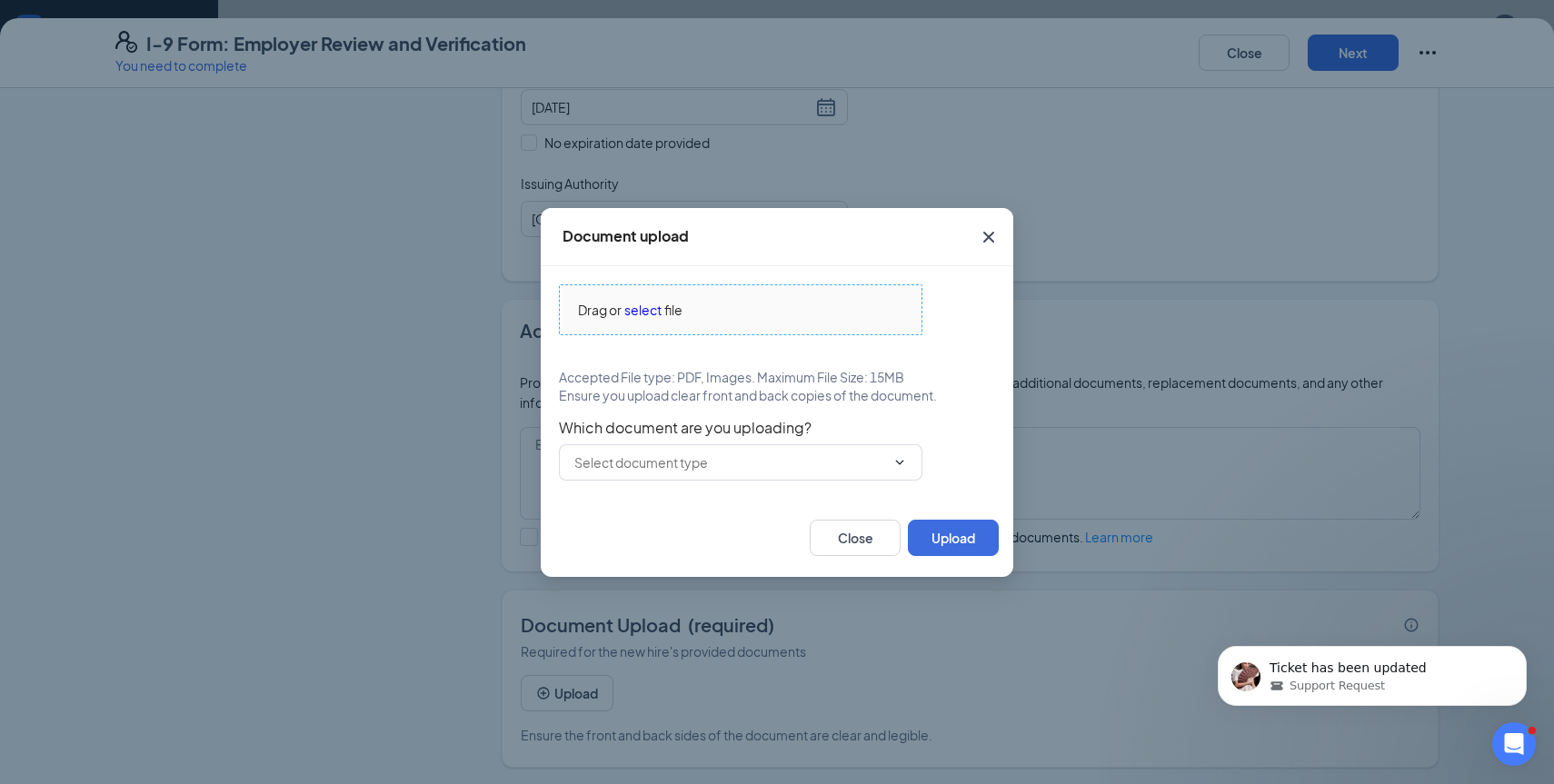
click at [631, 313] on span "select" at bounding box center [642, 310] width 37 height 20
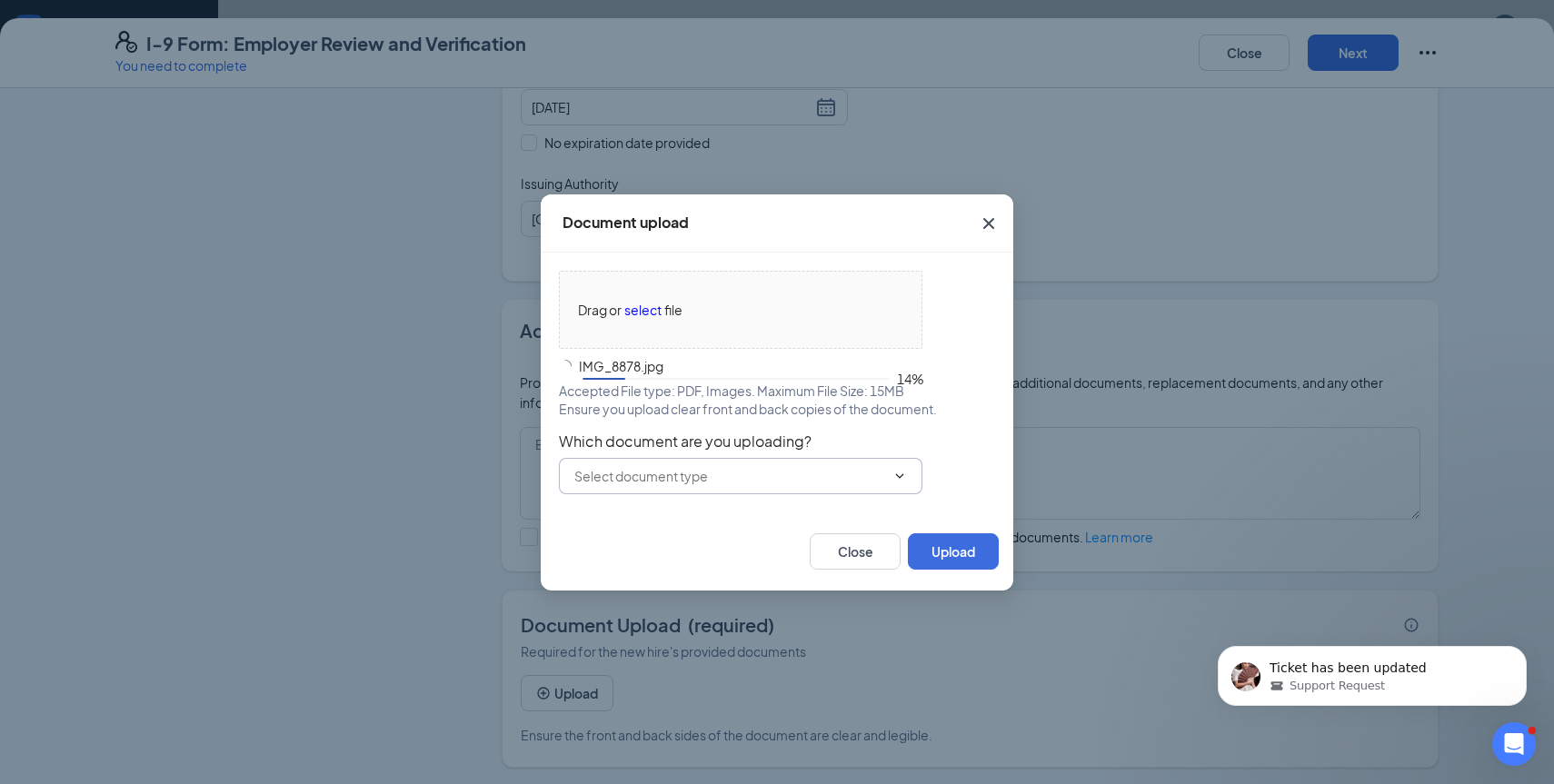
click at [878, 463] on span at bounding box center [741, 476] width 364 height 36
click at [843, 520] on div "U.S. Passport or Passport Card" at bounding box center [740, 517] width 334 height 20
type input "U.S. Passport or Passport Card"
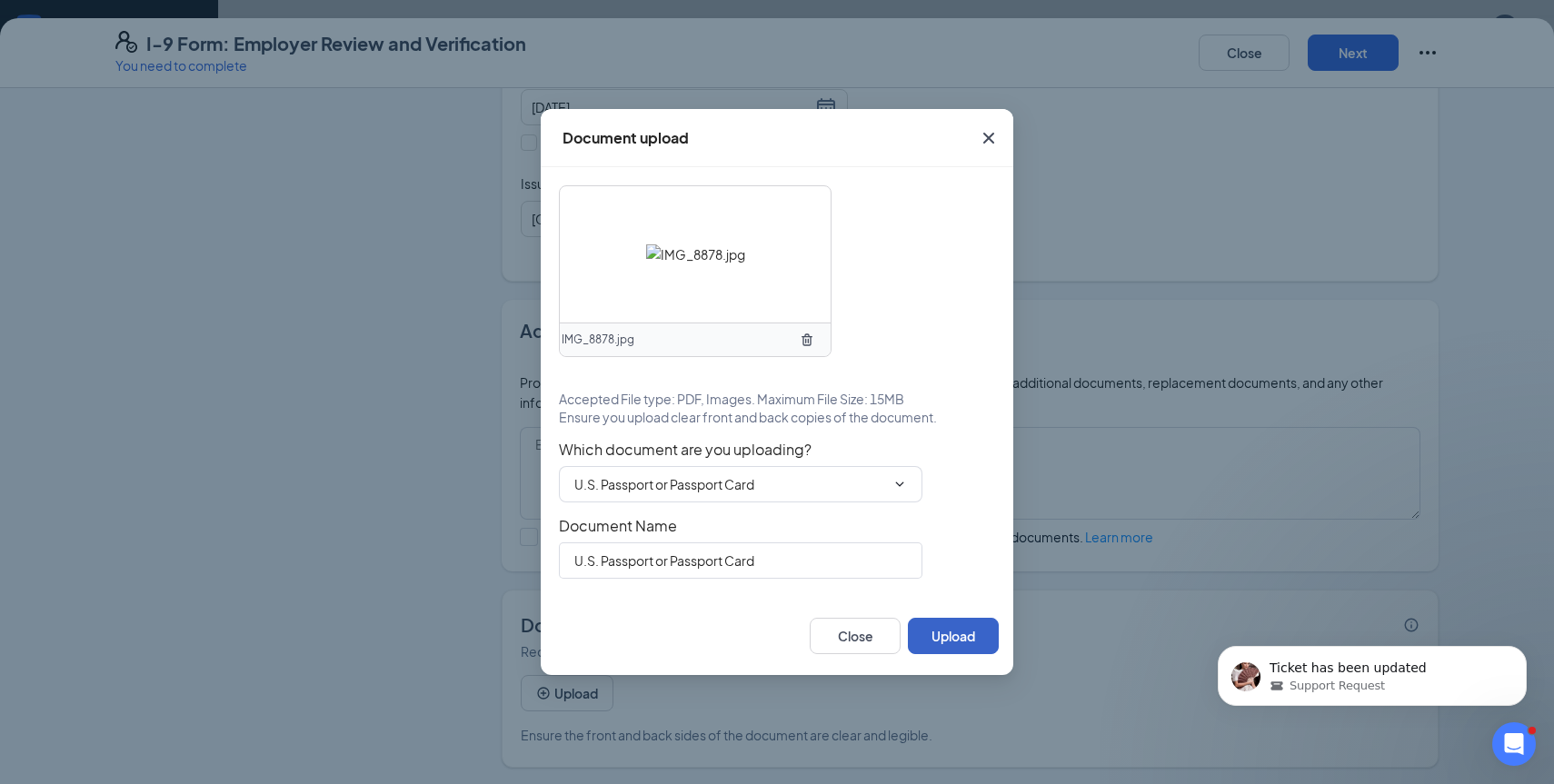
click at [940, 631] on button "Upload" at bounding box center [953, 636] width 91 height 36
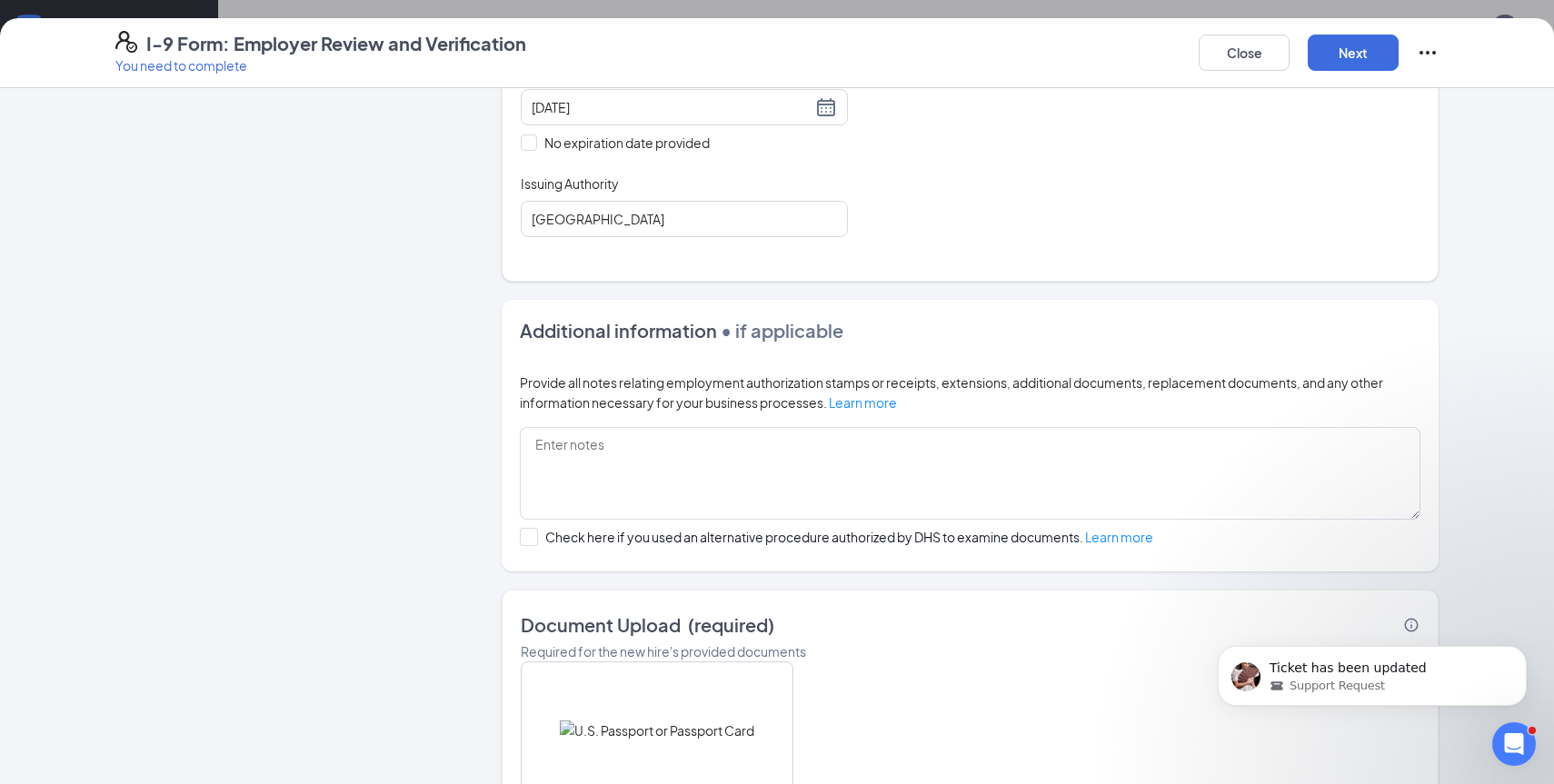
scroll to position [635, 0]
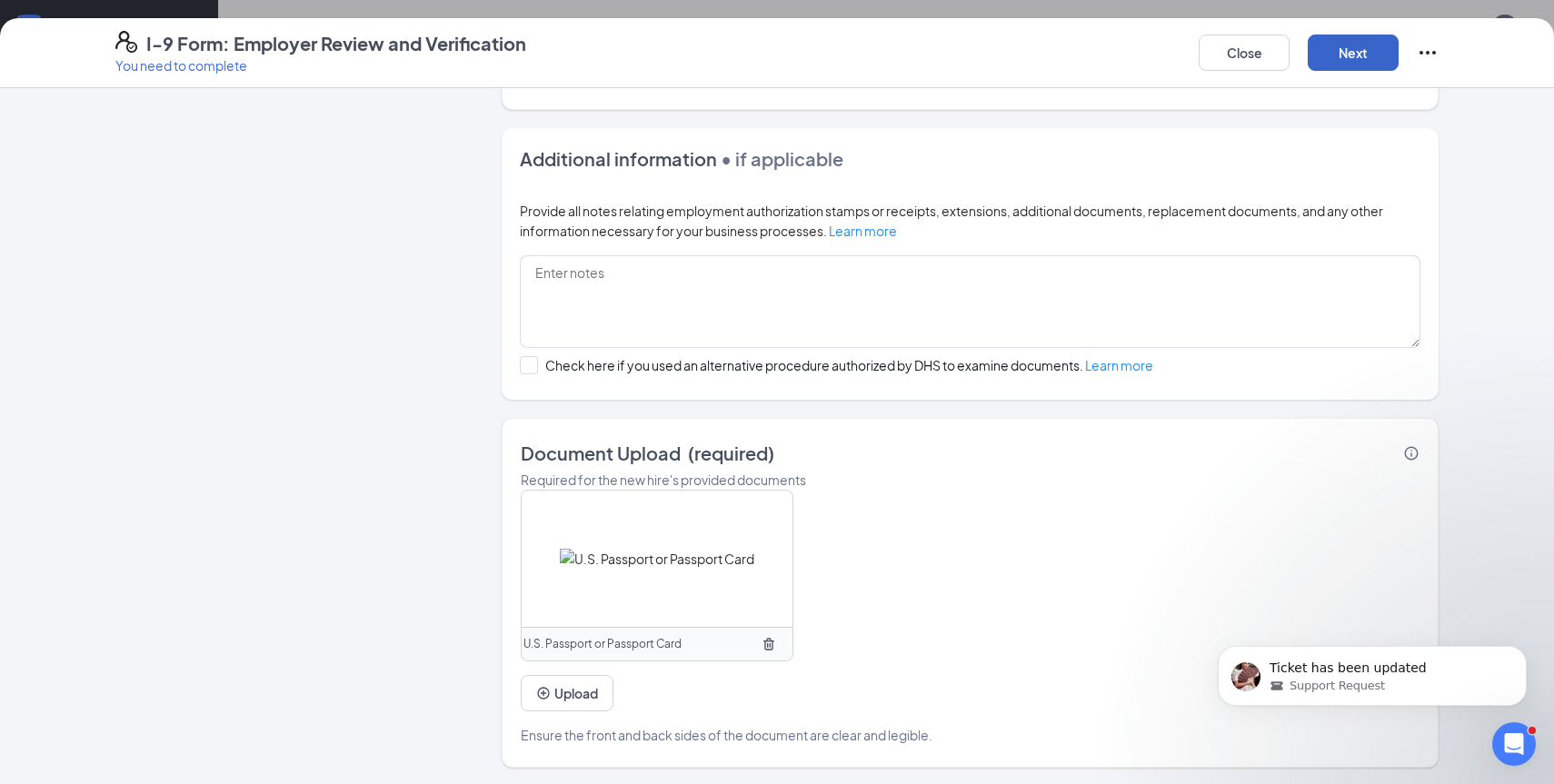
click at [1372, 34] on button "Next" at bounding box center [1353, 52] width 91 height 36
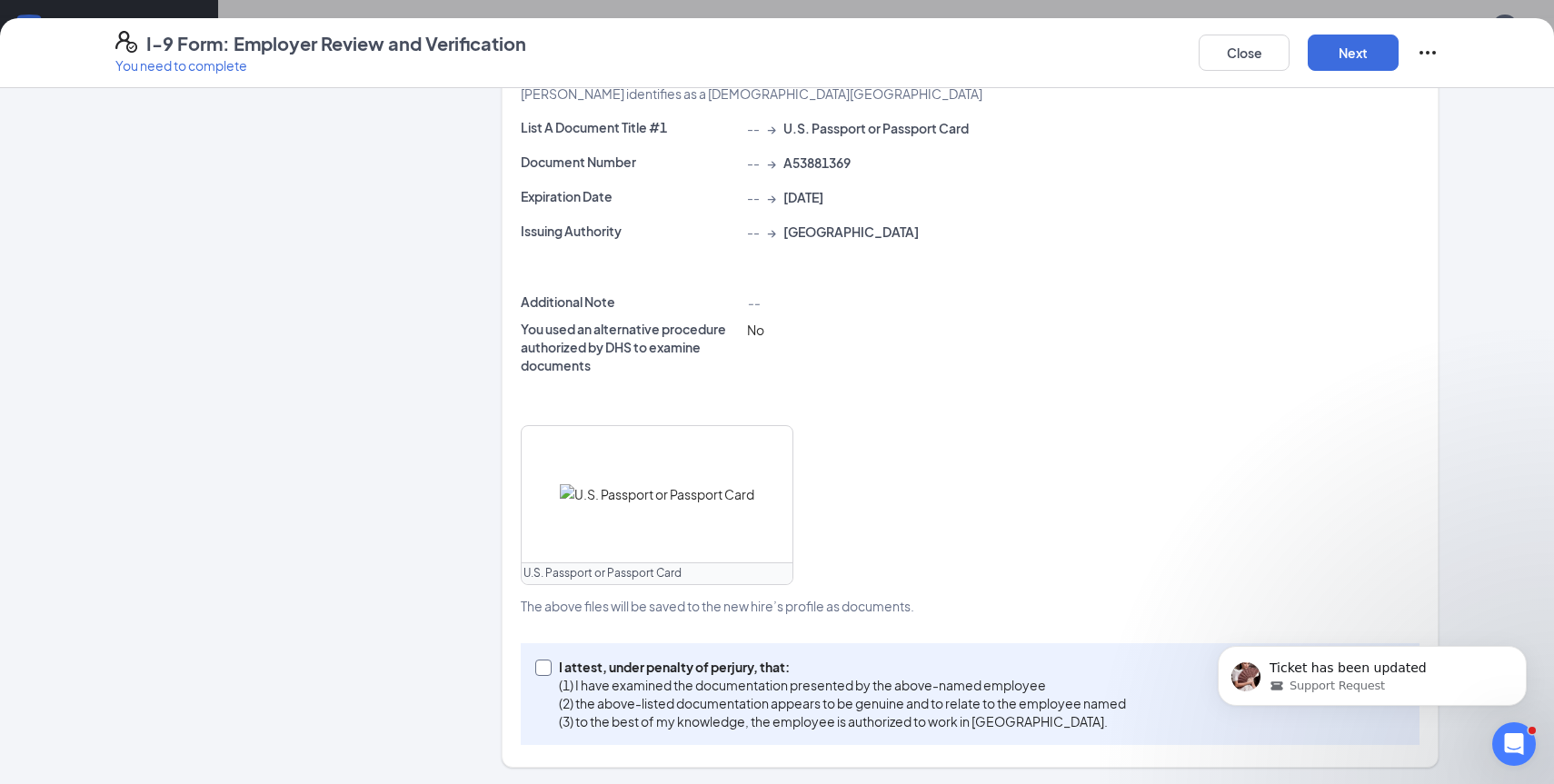
click at [539, 662] on input "I attest, under penalty of [PERSON_NAME], that: (1) I have examined the documen…" at bounding box center [541, 666] width 12 height 12
checkbox input "true"
click at [1345, 49] on button "Next" at bounding box center [1353, 52] width 91 height 36
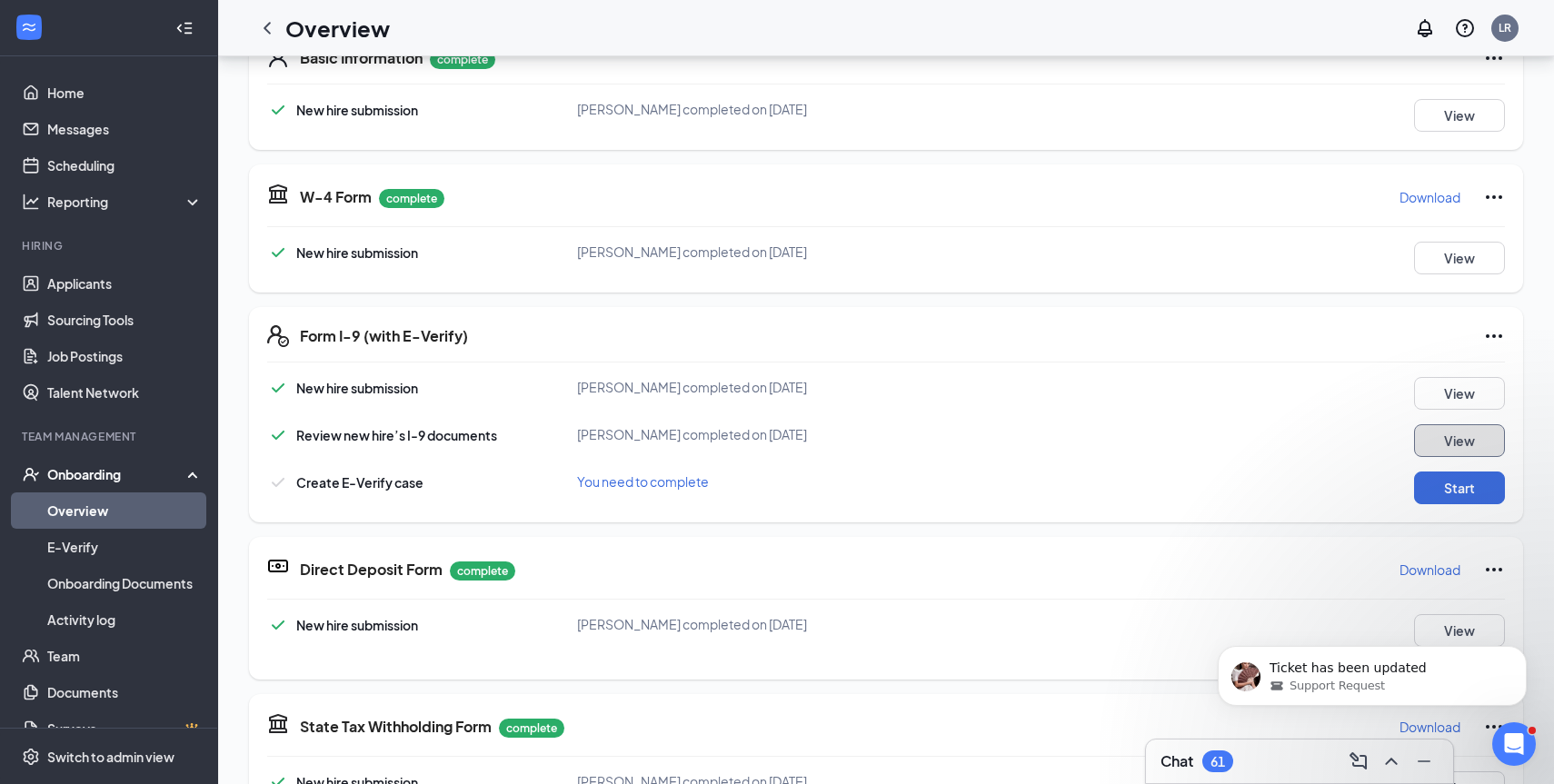
scroll to position [250, 0]
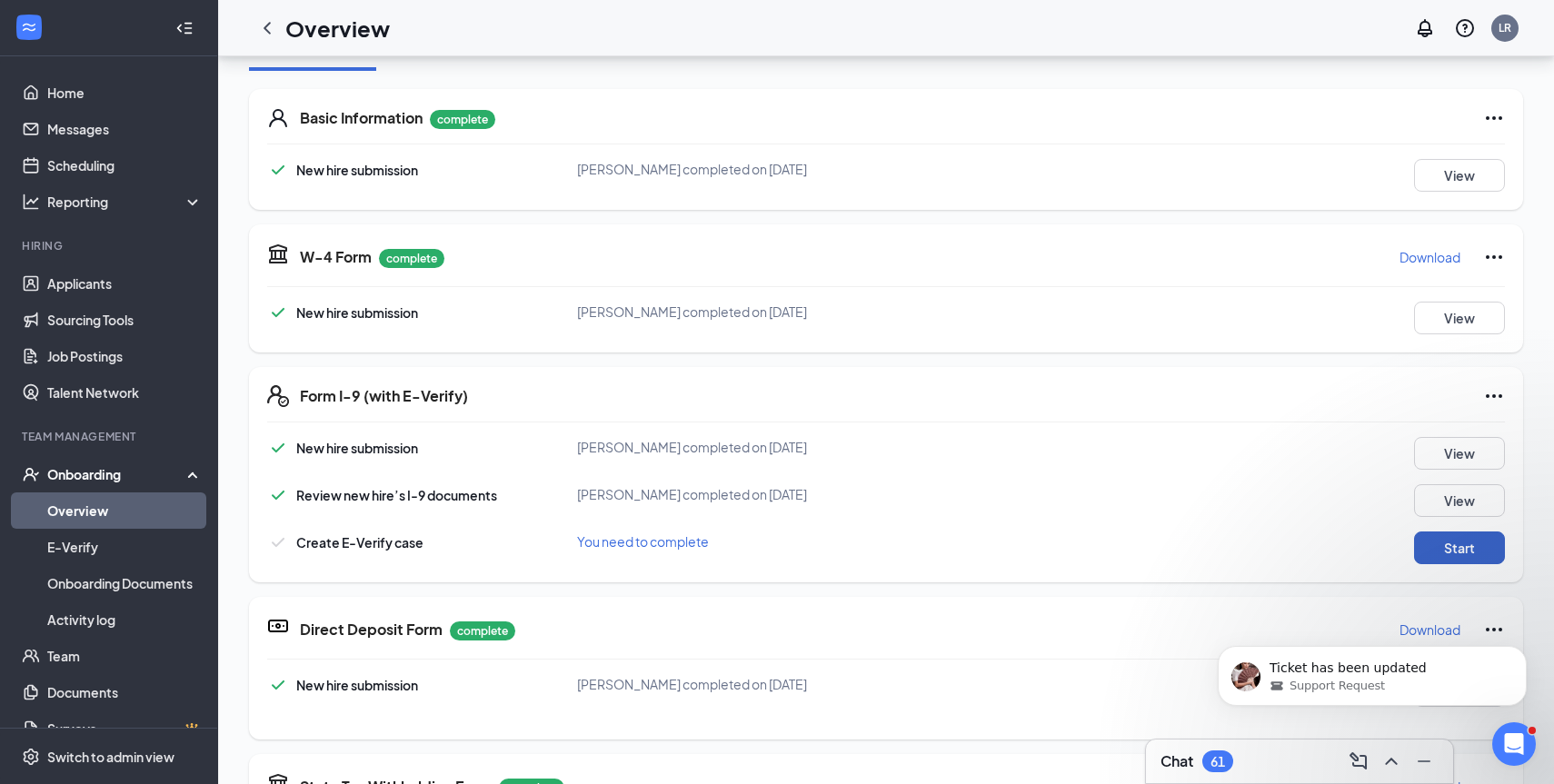
click at [1433, 543] on button "Start" at bounding box center [1460, 548] width 91 height 32
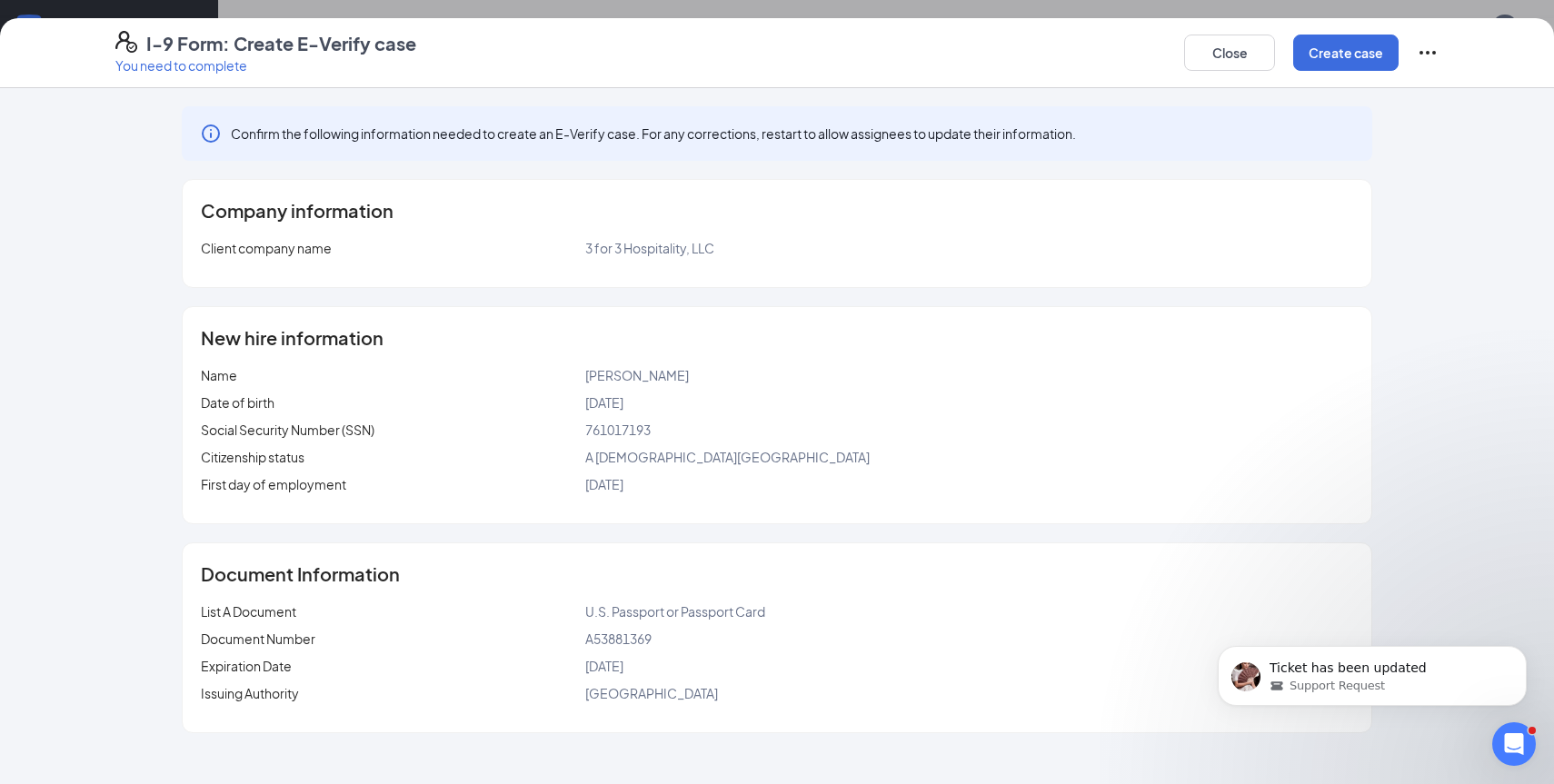
scroll to position [267, 0]
click at [1312, 50] on button "Create case" at bounding box center [1346, 52] width 106 height 36
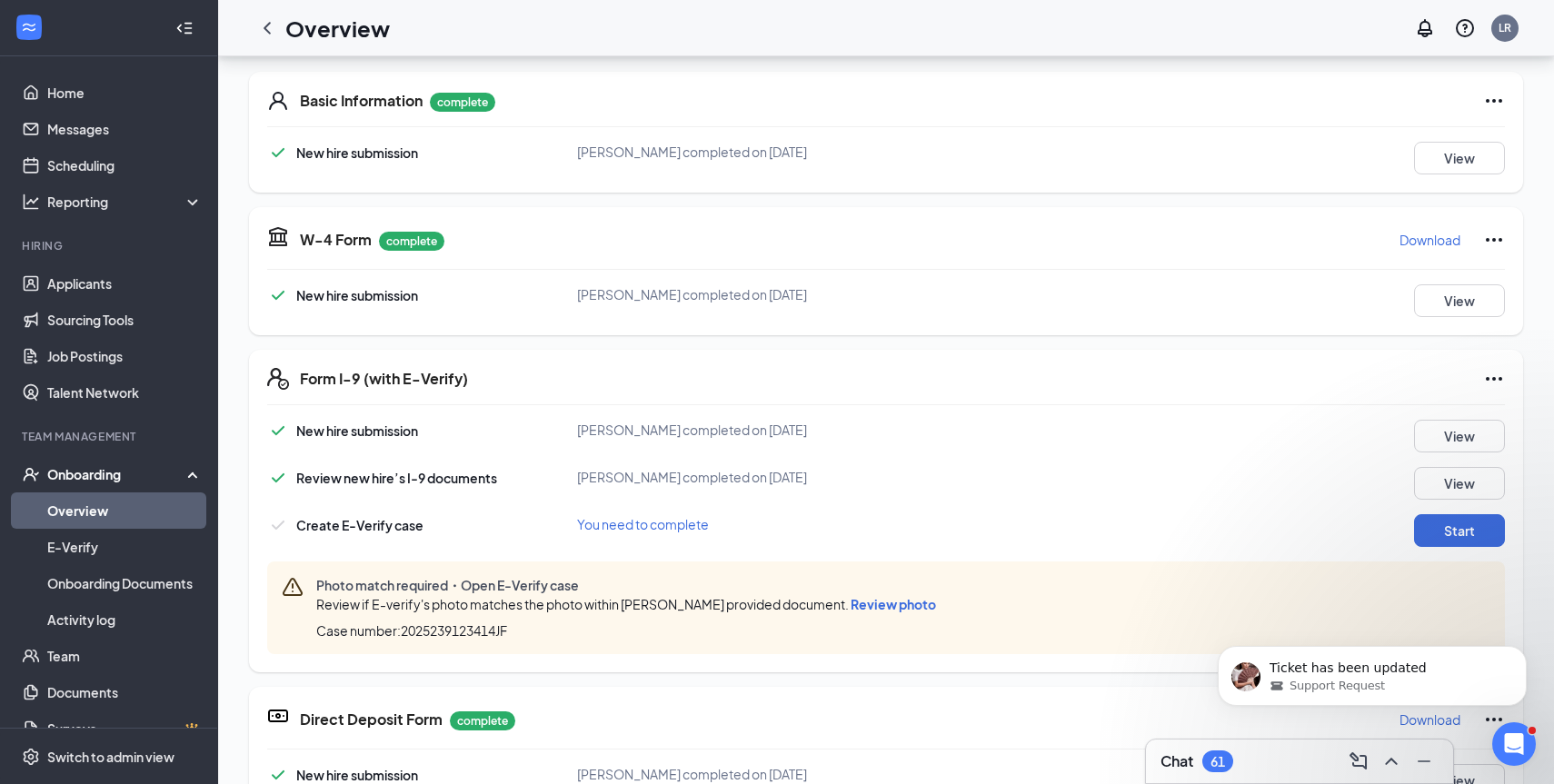
click at [890, 603] on span "Review photo" at bounding box center [894, 604] width 86 height 16
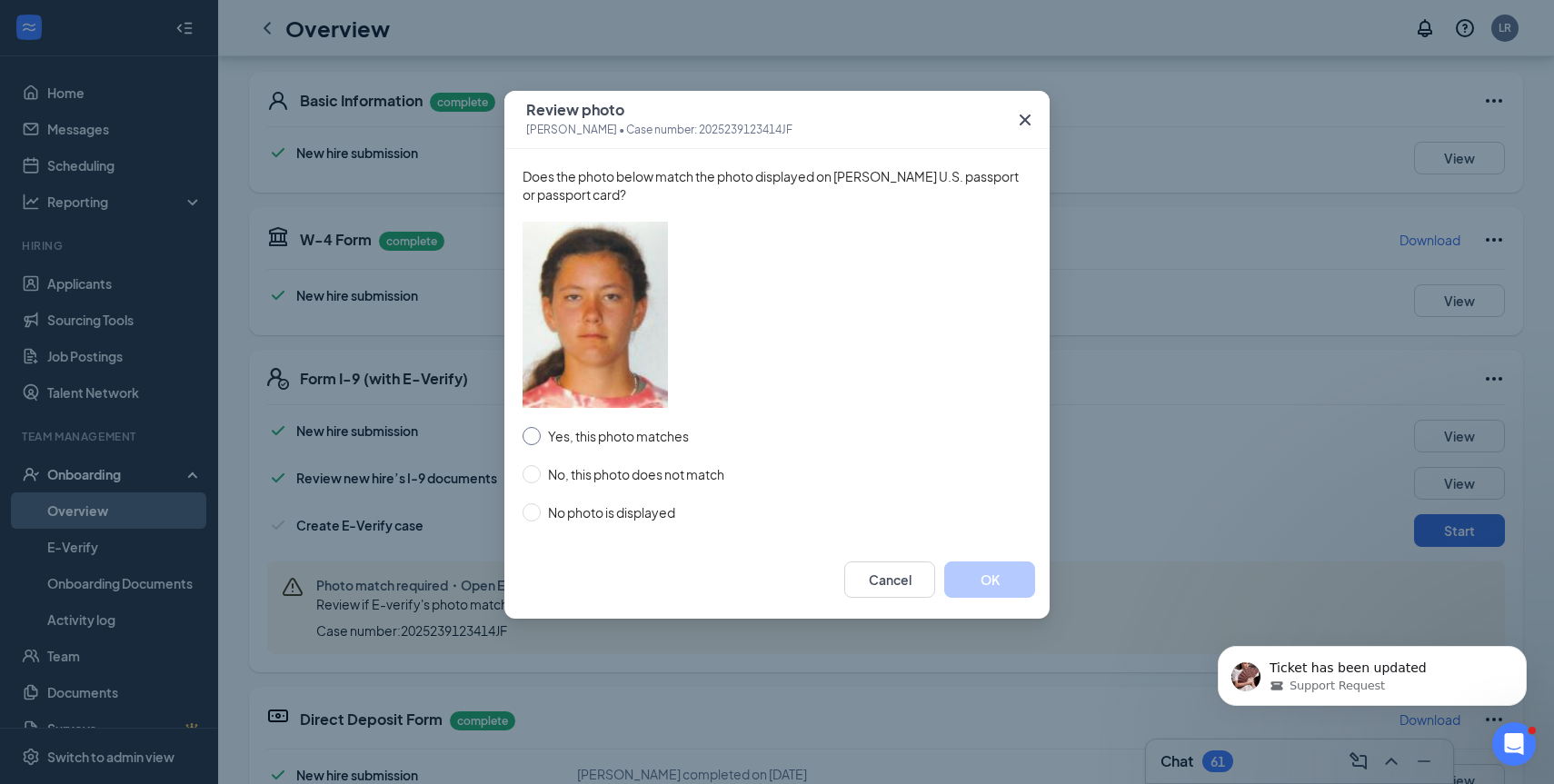
click at [532, 434] on input "Yes, this photo matches" at bounding box center [532, 435] width 18 height 18
radio input "true"
click at [961, 588] on button "OK" at bounding box center [989, 580] width 91 height 36
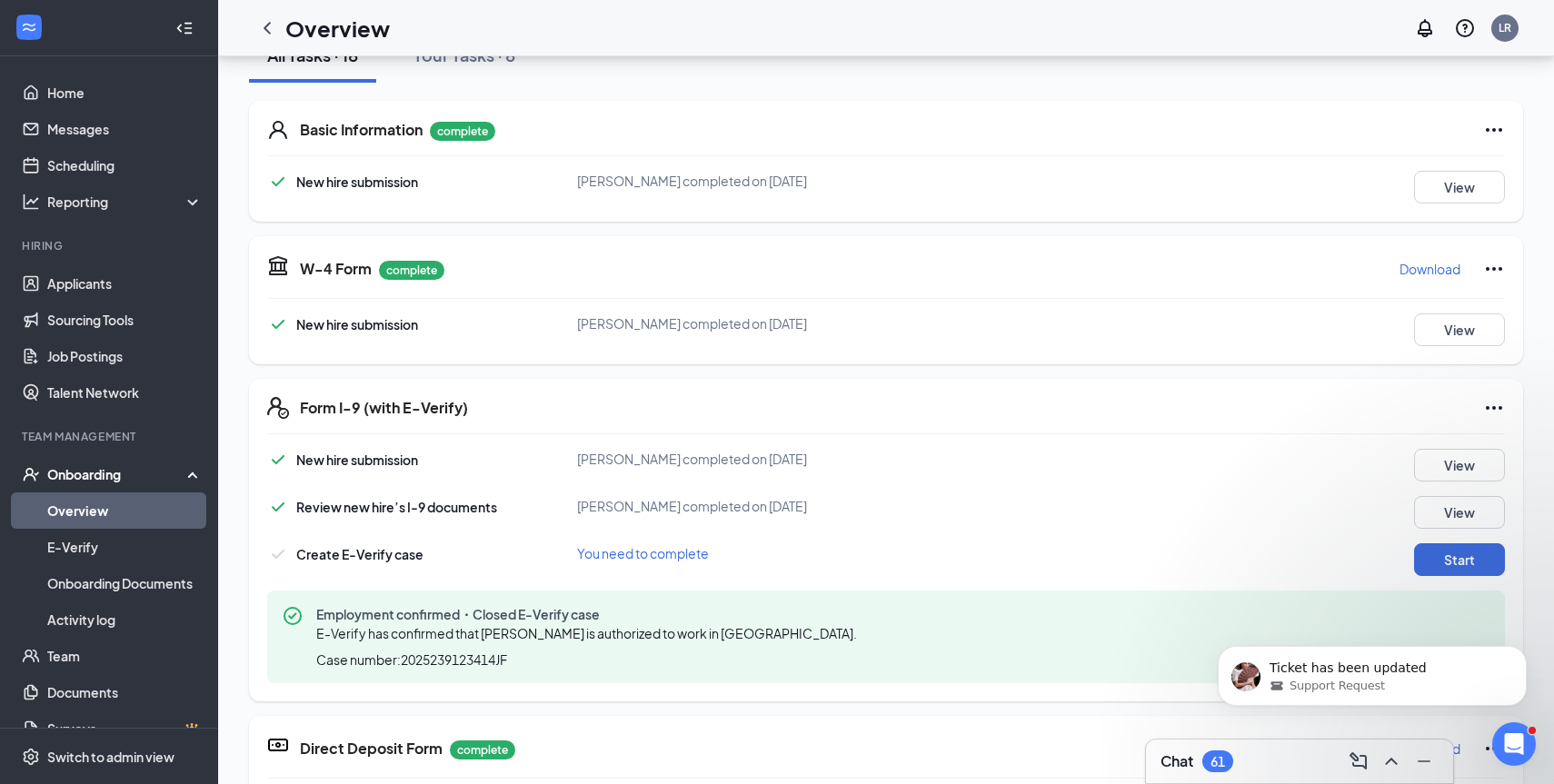
scroll to position [0, 0]
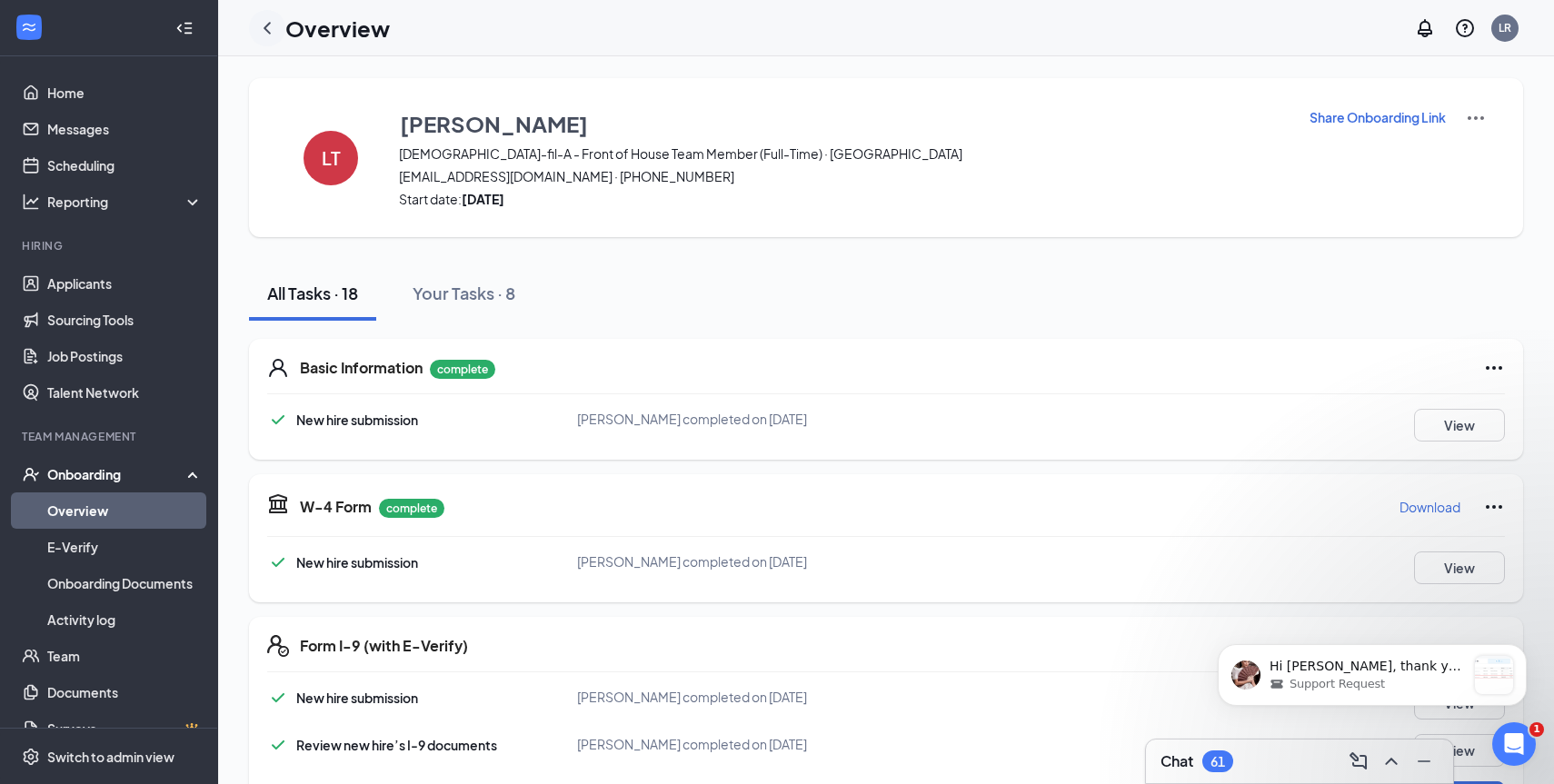
click at [267, 29] on icon "ChevronLeft" at bounding box center [267, 28] width 22 height 22
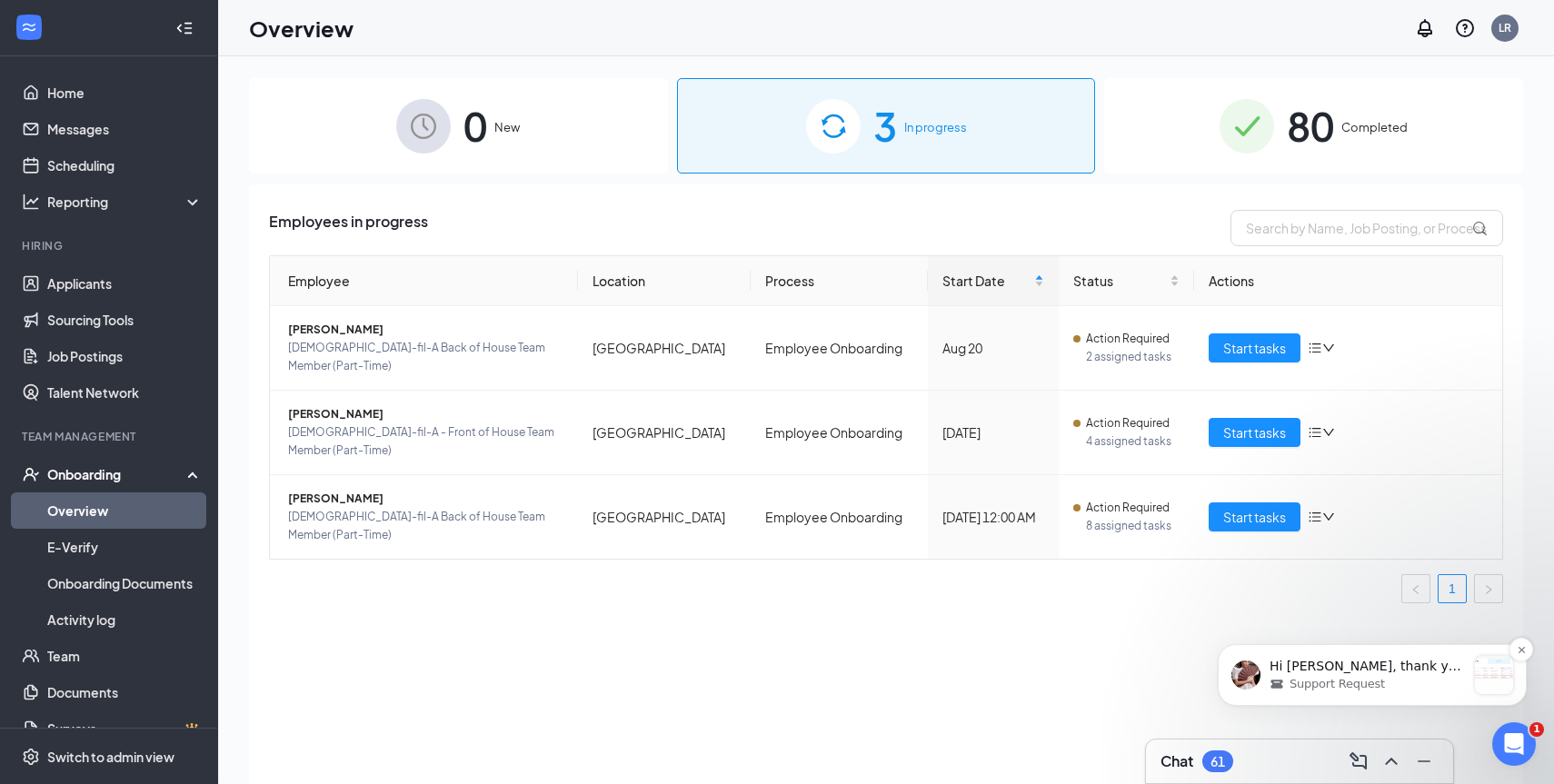
click at [1307, 663] on p "Hi [PERSON_NAME], thank you for waiting. Upon checking, [PERSON_NAME] onboardin…" at bounding box center [1368, 667] width 196 height 18
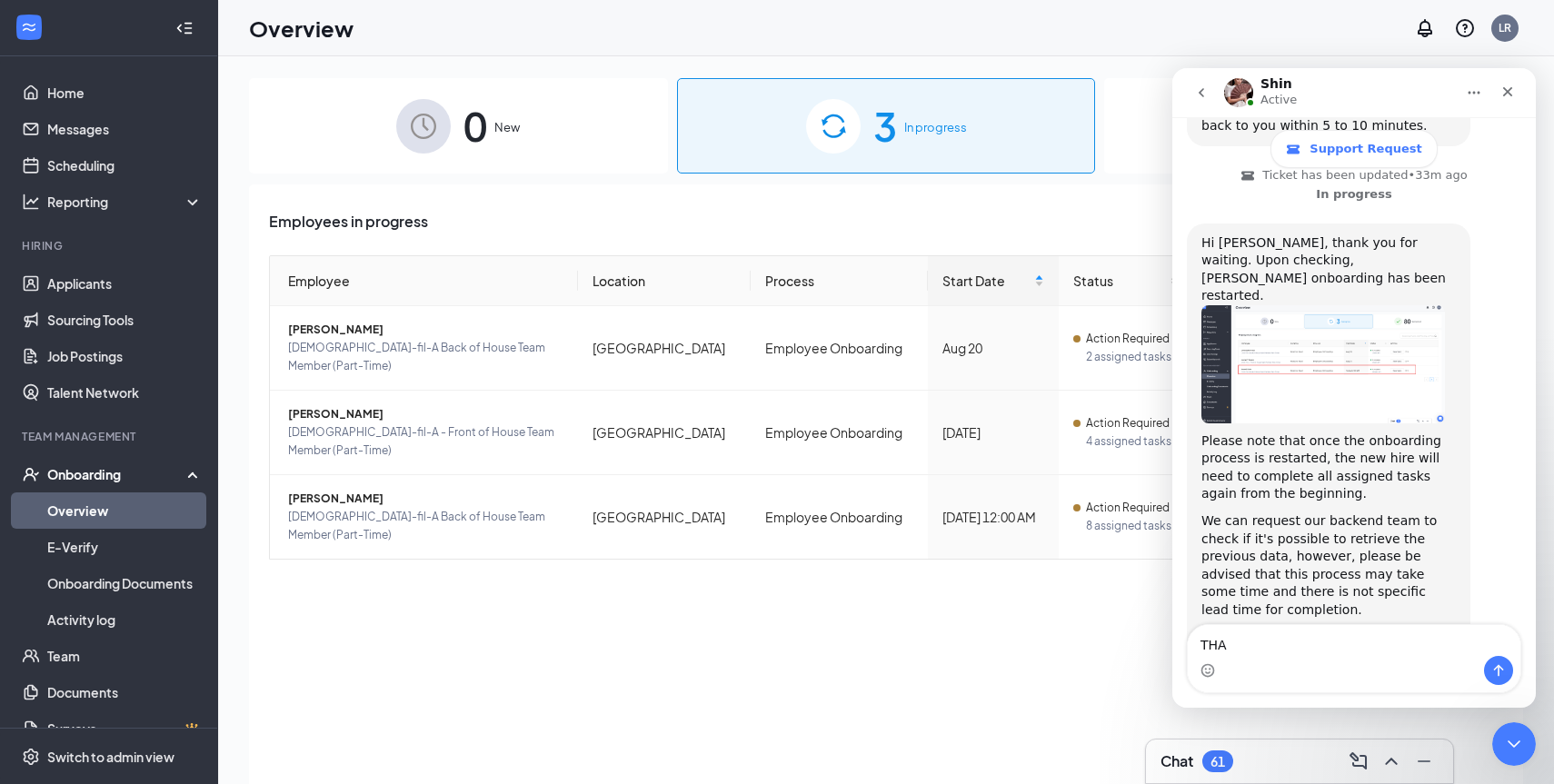
scroll to position [596, 0]
type textarea "Thank you"
click at [1495, 674] on icon "Send a message…" at bounding box center [1499, 670] width 14 height 14
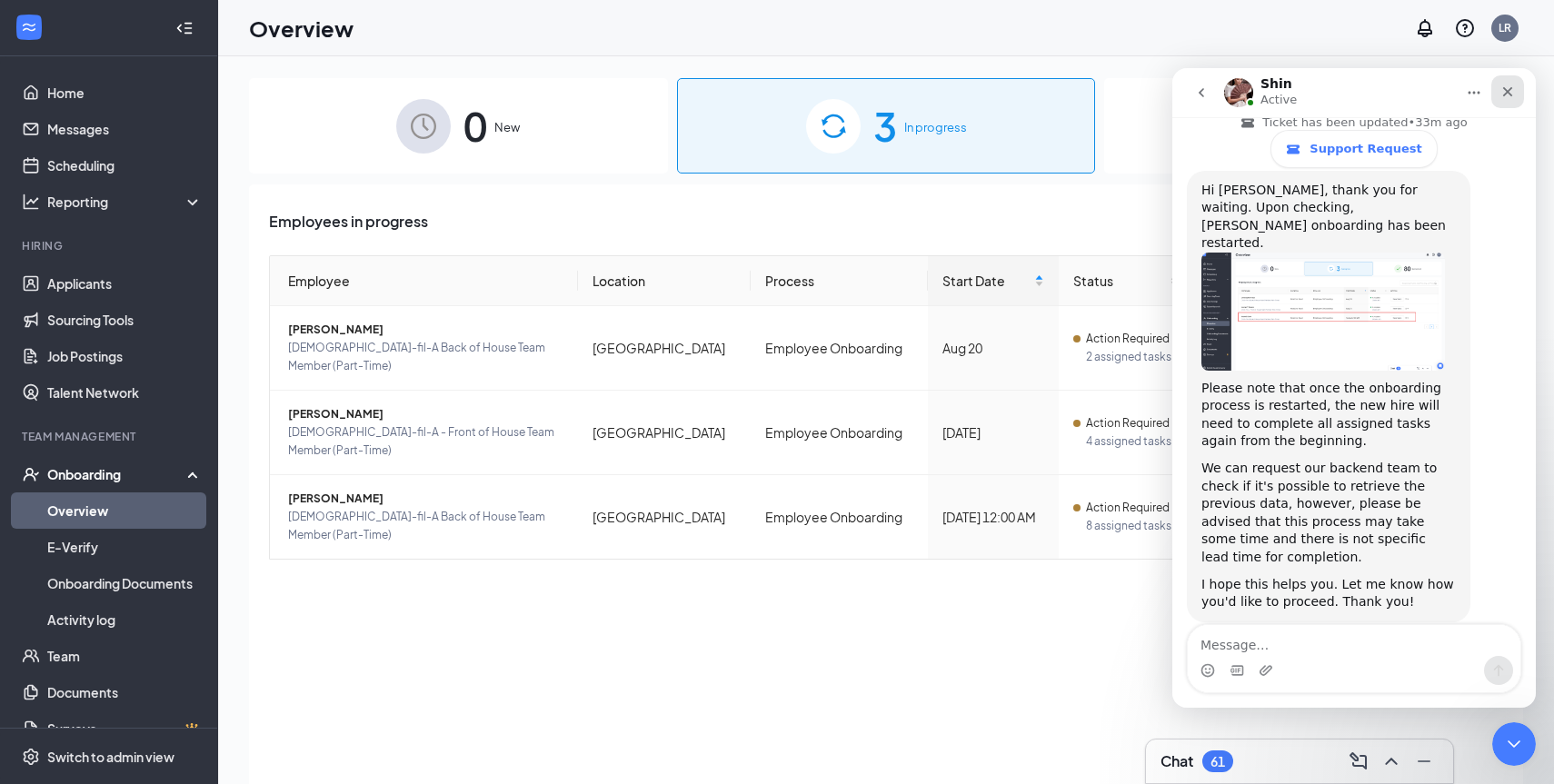
click at [1505, 90] on icon "Close" at bounding box center [1508, 92] width 10 height 10
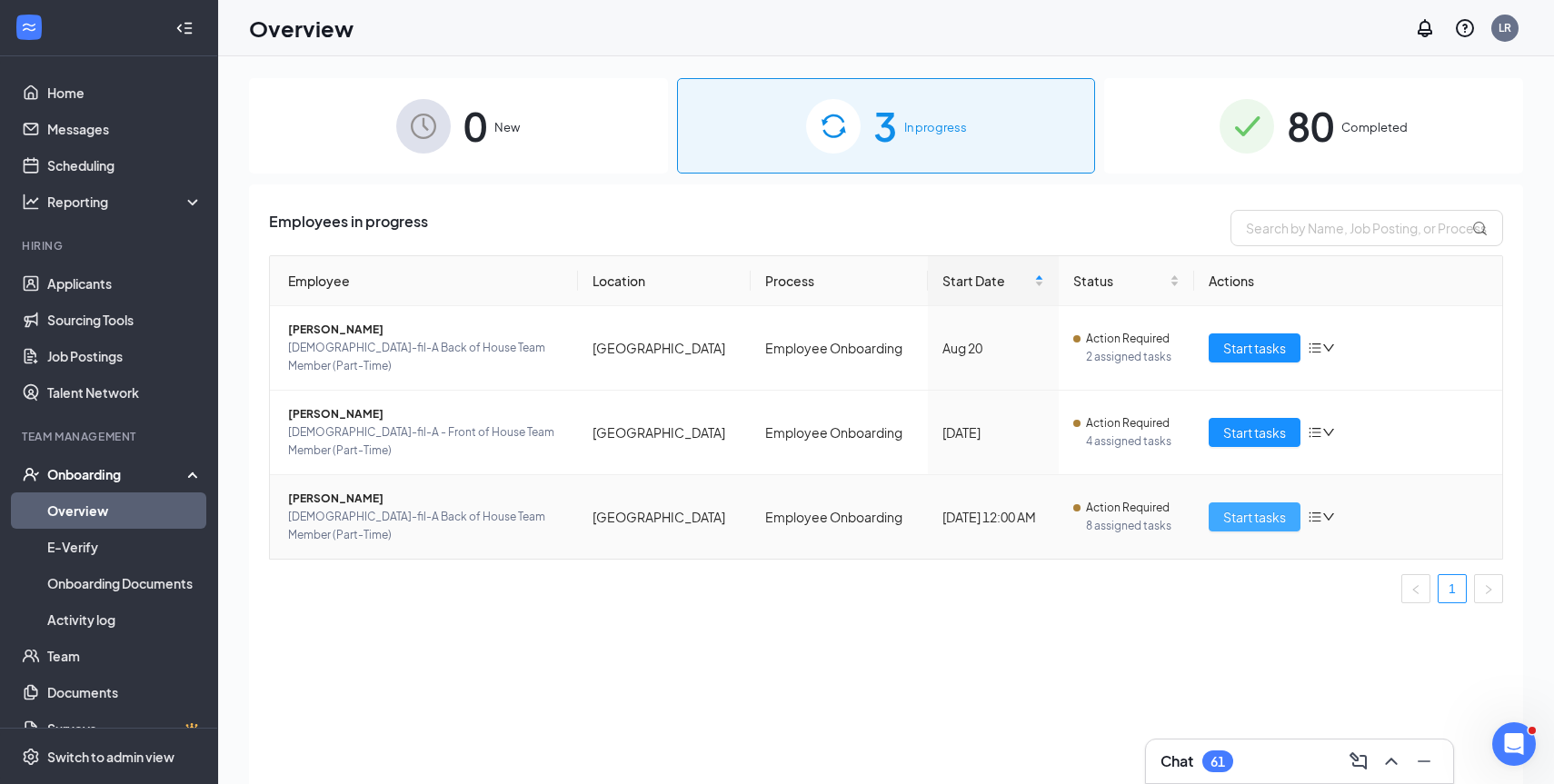
click at [1237, 507] on span "Start tasks" at bounding box center [1255, 516] width 63 height 20
